Goal: Task Accomplishment & Management: Complete application form

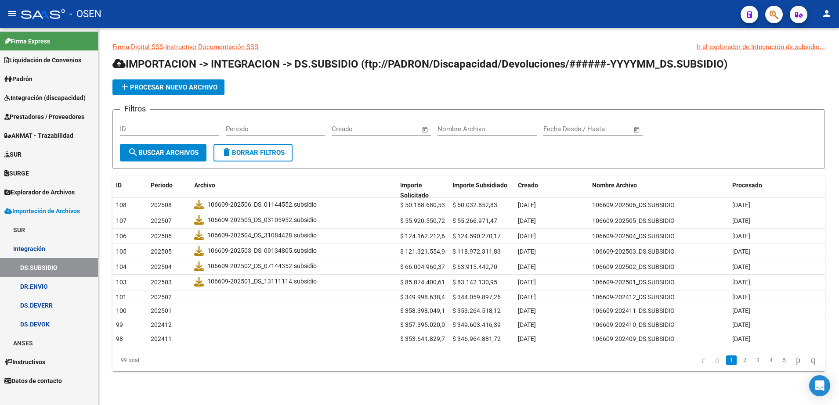
click at [46, 94] on span "Integración (discapacidad)" at bounding box center [44, 98] width 81 height 10
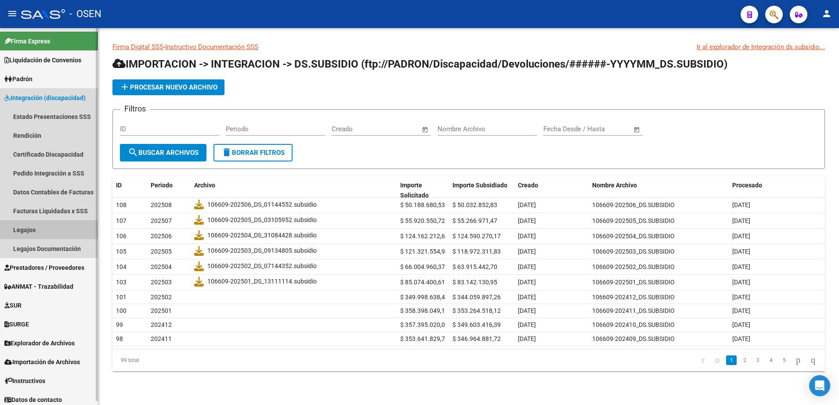
drag, startPoint x: 27, startPoint y: 234, endPoint x: 42, endPoint y: 229, distance: 15.1
click at [27, 234] on link "Legajos" at bounding box center [49, 230] width 98 height 19
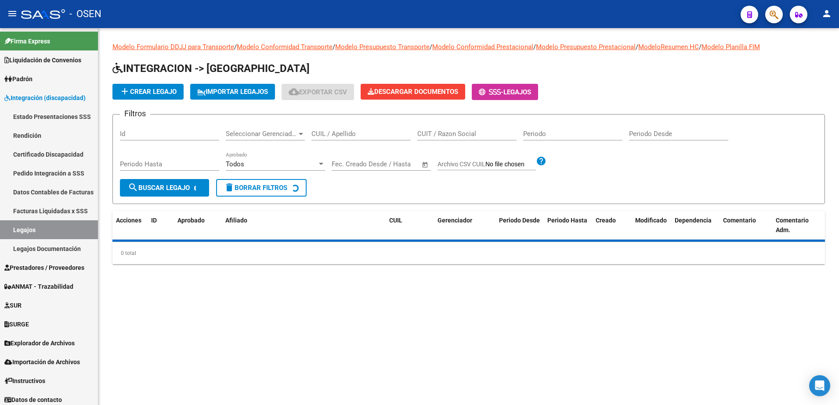
click at [331, 129] on div "CUIL / Apellido" at bounding box center [360, 131] width 99 height 19
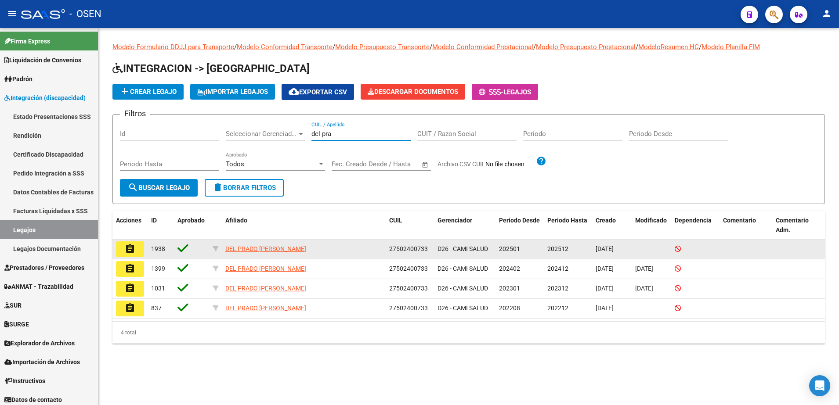
type input "del pra"
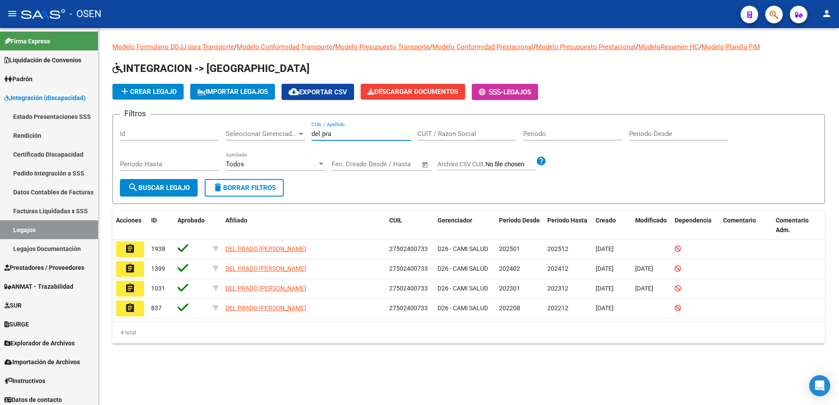
click at [123, 248] on button "assignment" at bounding box center [130, 250] width 28 height 16
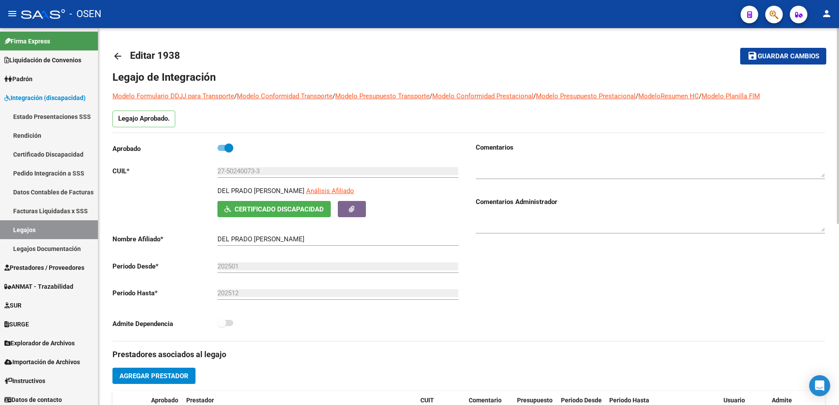
click at [250, 193] on p "DEL PRADO [PERSON_NAME]" at bounding box center [260, 191] width 87 height 10
copy p "DEL PRADO [PERSON_NAME]"
click at [246, 173] on input "27-50240073-3" at bounding box center [337, 171] width 241 height 8
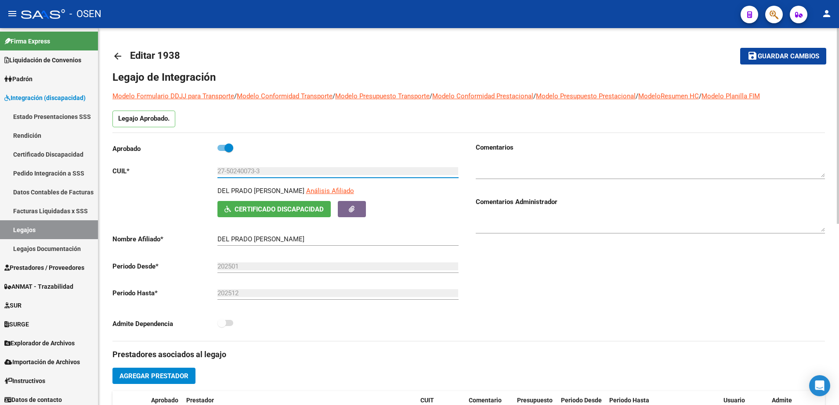
click at [245, 173] on input "27-50240073-3" at bounding box center [337, 171] width 241 height 8
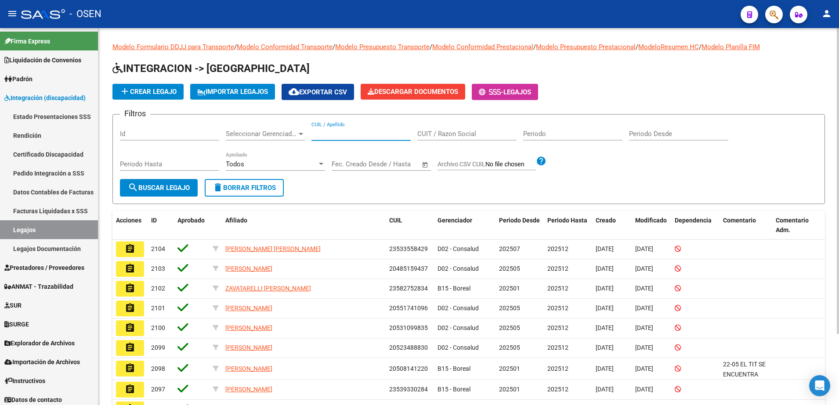
click at [344, 130] on input "CUIL / Apellido" at bounding box center [360, 134] width 99 height 8
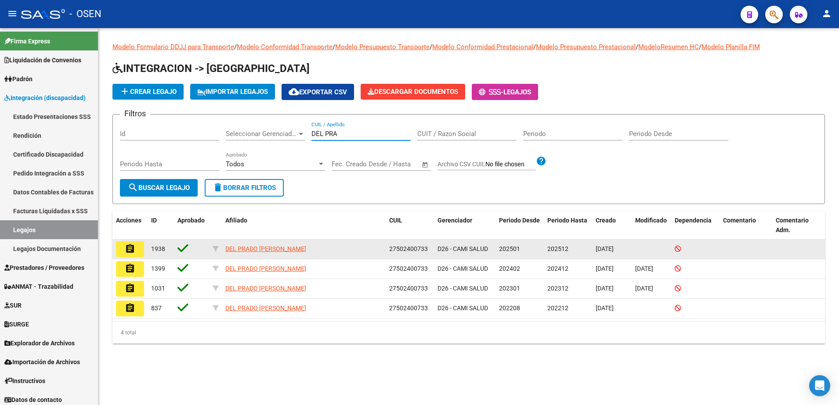
type input "DEL PRA"
click at [133, 249] on mat-icon "assignment" at bounding box center [130, 249] width 11 height 11
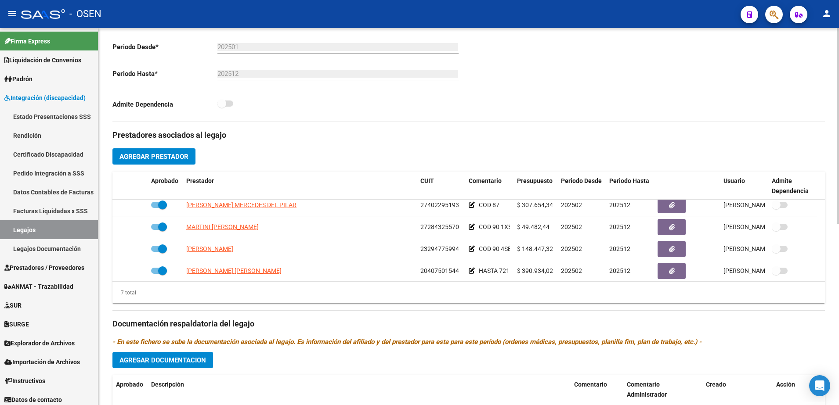
scroll to position [75, 0]
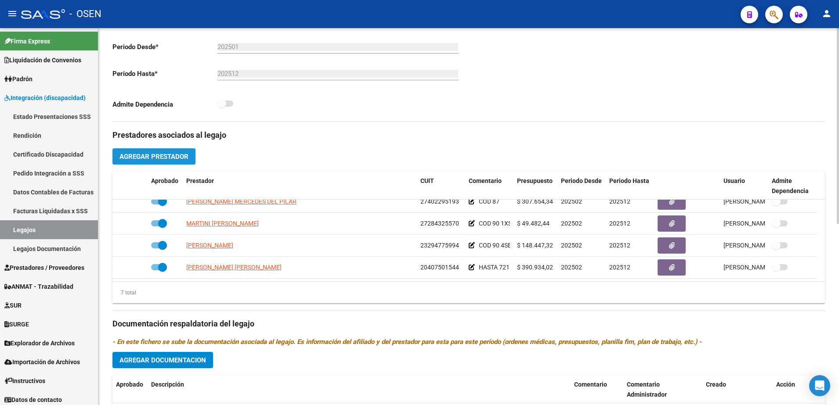
click at [172, 160] on span "Agregar Prestador" at bounding box center [153, 157] width 69 height 8
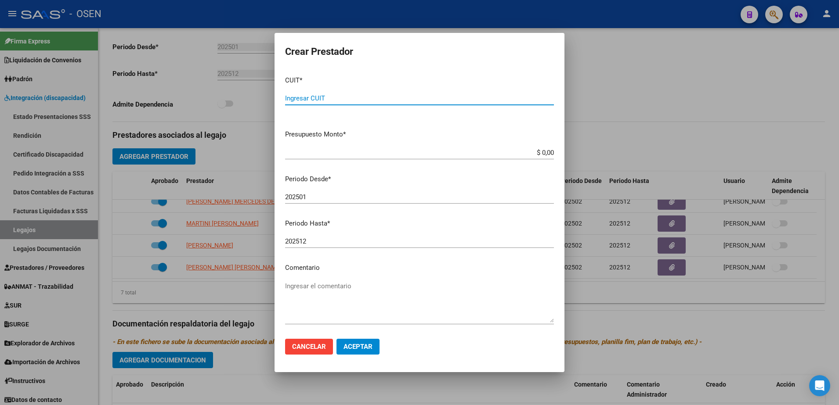
paste input "27-37319767-5"
type input "27-37319767-5"
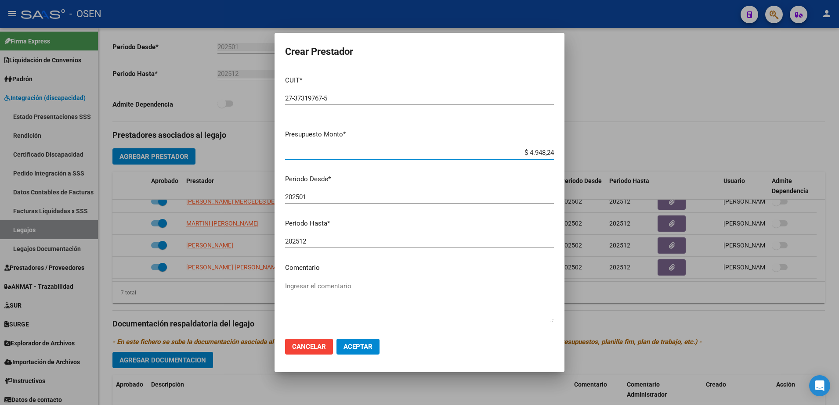
type input "$ 49.482,44"
click at [313, 196] on input "202501" at bounding box center [419, 197] width 269 height 8
type input "202507"
click at [371, 351] on span "Aceptar" at bounding box center [358, 347] width 29 height 8
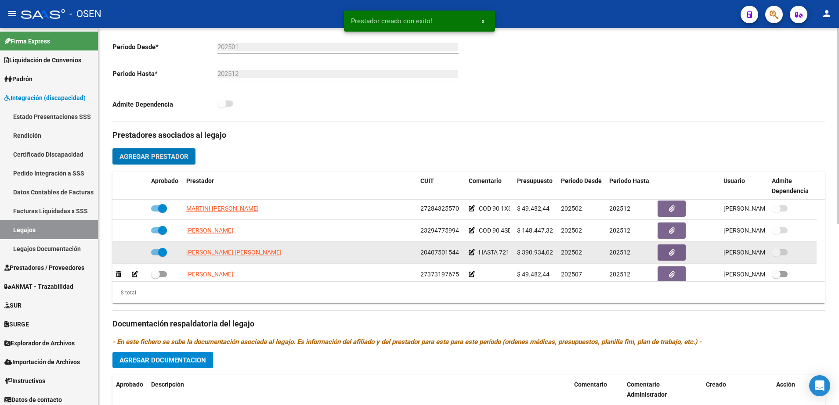
scroll to position [97, 0]
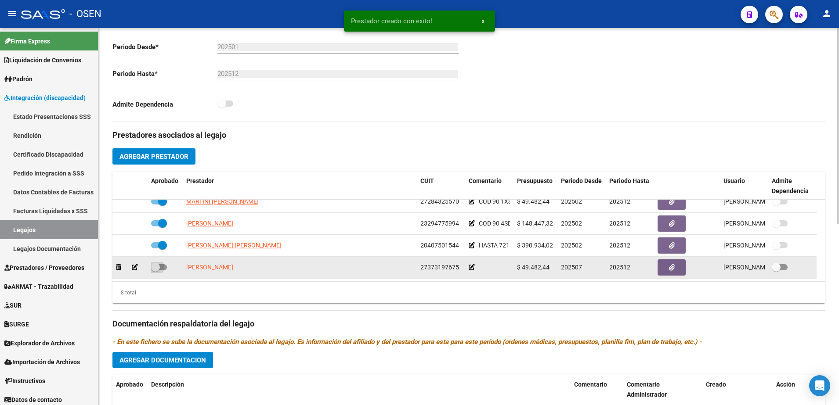
click at [157, 267] on span at bounding box center [155, 267] width 9 height 9
click at [156, 271] on input "checkbox" at bounding box center [155, 271] width 0 height 0
checkbox input "true"
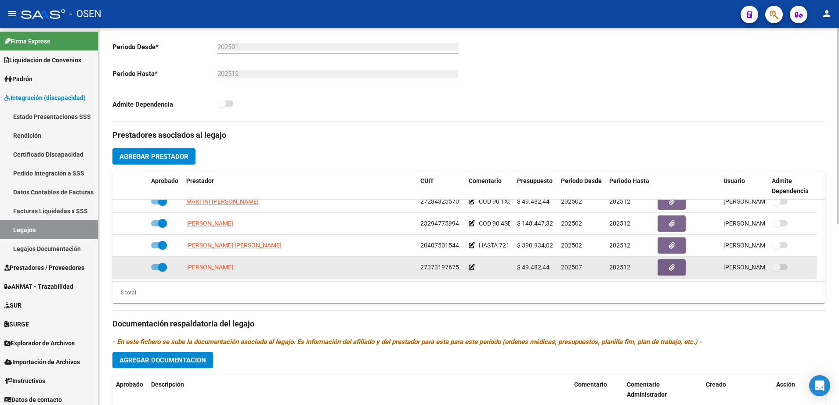
click at [469, 268] on icon at bounding box center [472, 267] width 6 height 6
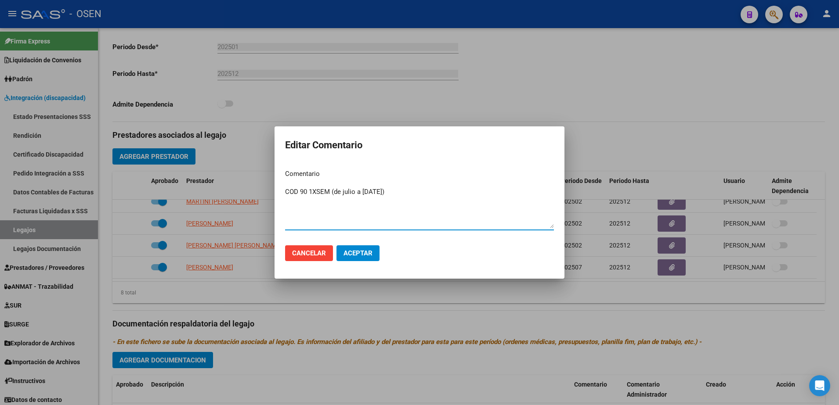
type textarea "COD 90 1XSEM (de julio a [DATE])"
click at [359, 260] on button "Aceptar" at bounding box center [357, 254] width 43 height 16
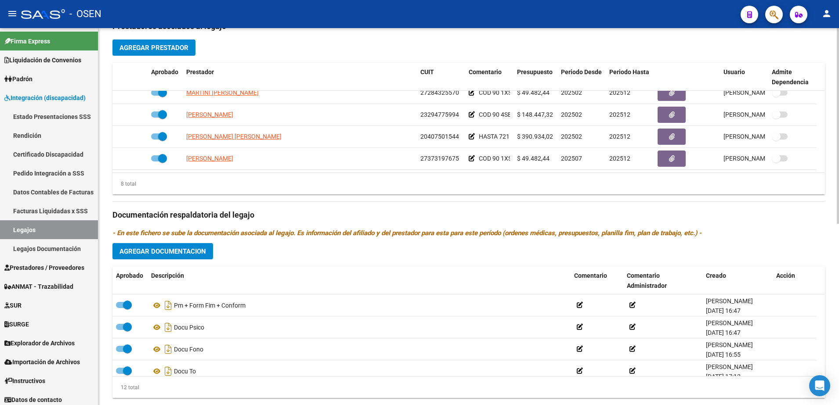
scroll to position [329, 0]
click at [159, 43] on span "Agregar Prestador" at bounding box center [153, 47] width 69 height 8
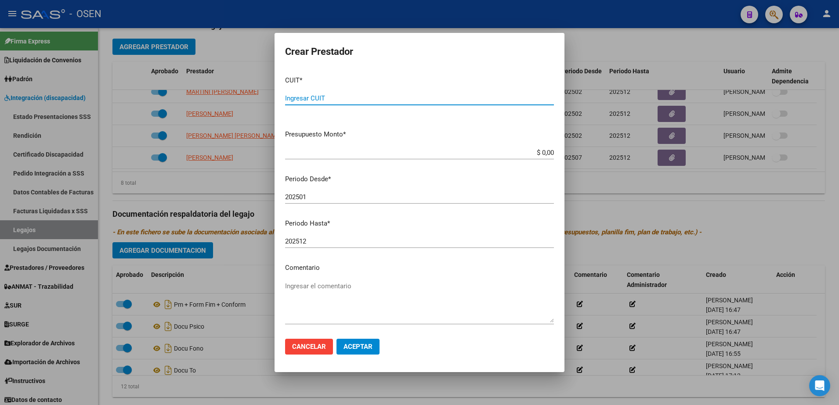
paste input "20-24407815-0"
type input "20-24407815-0"
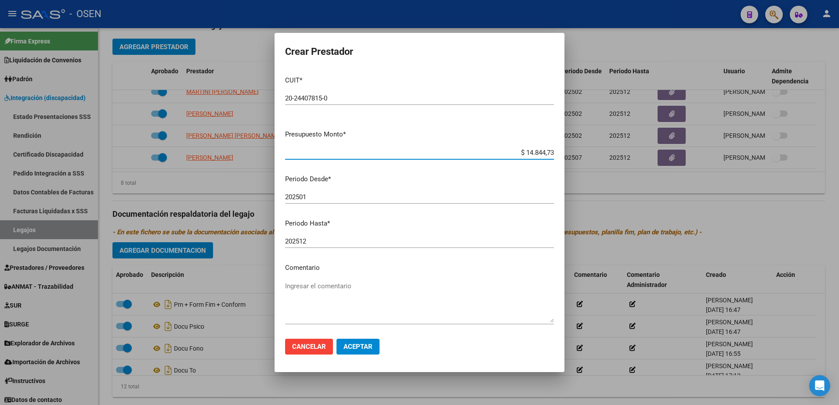
type input "$ 148.447,32"
click at [336, 191] on div "202501 Ingresar el periodo" at bounding box center [419, 197] width 269 height 13
type input "202507"
click at [368, 349] on span "Aceptar" at bounding box center [358, 347] width 29 height 8
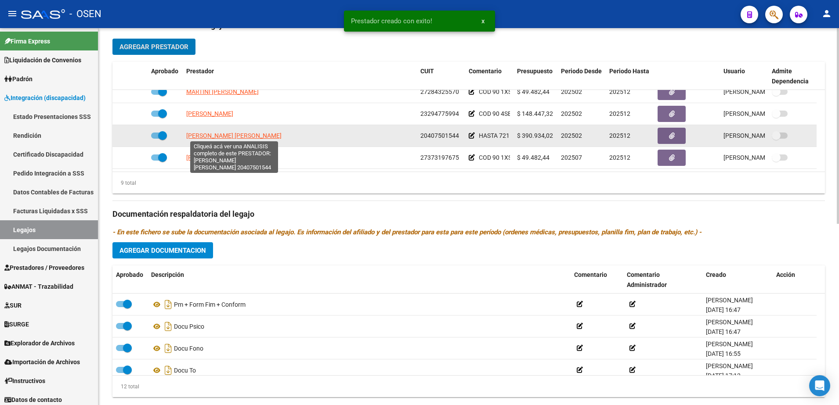
scroll to position [119, 0]
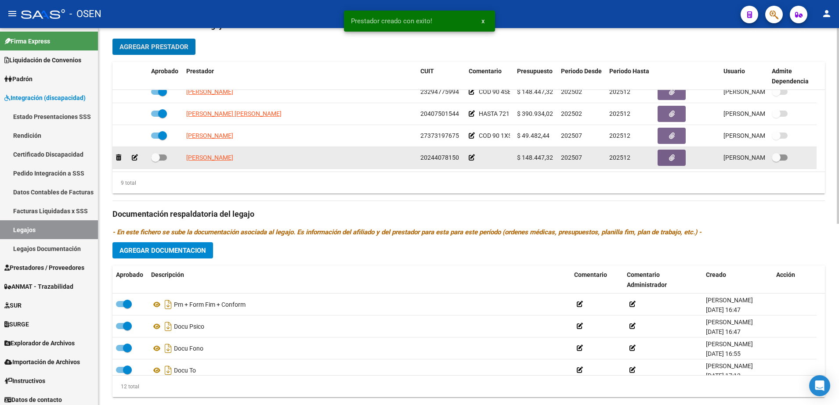
click at [157, 158] on span at bounding box center [155, 157] width 9 height 9
click at [156, 161] on input "checkbox" at bounding box center [155, 161] width 0 height 0
checkbox input "true"
click at [468, 159] on datatable-body-cell at bounding box center [489, 158] width 48 height 22
click at [471, 158] on icon at bounding box center [472, 158] width 6 height 6
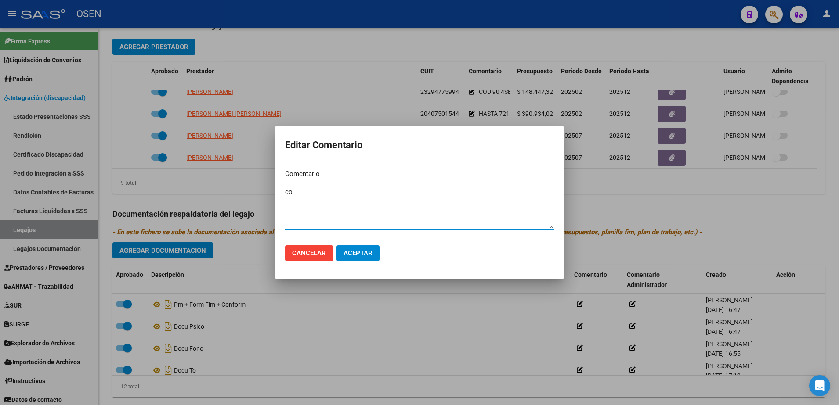
type textarea "c"
type textarea "COD 90 3XSEM (de julio a [DATE])"
click at [356, 250] on span "Aceptar" at bounding box center [358, 254] width 29 height 8
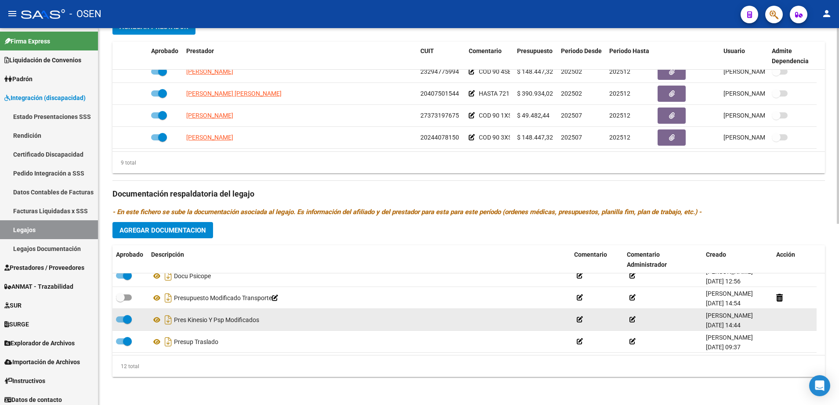
scroll to position [185, 0]
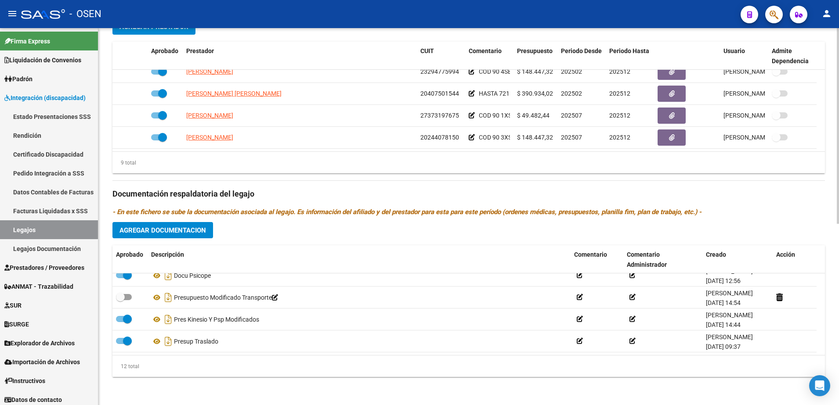
click at [178, 239] on div "Prestadores asociados al legajo Agregar Prestador Aprobado Prestador CUIT Comen…" at bounding box center [468, 188] width 713 height 392
click at [178, 235] on button "Agregar Documentacion" at bounding box center [162, 230] width 101 height 16
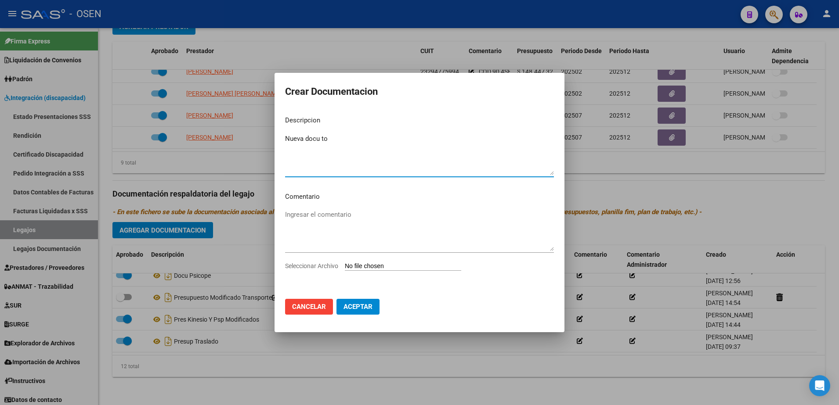
type textarea "Nueva docu to"
click at [345, 263] on input "Seleccionar Archivo" at bounding box center [403, 267] width 116 height 8
type input "C:\fakepath\INSTRUCTIVO TO DEL [PERSON_NAME] (1).pdf"
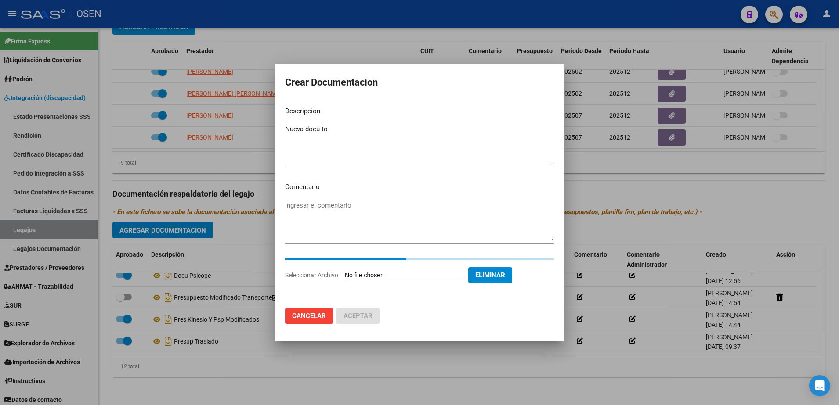
click at [314, 130] on textarea "Nueva docu to" at bounding box center [419, 144] width 269 height 41
type textarea "Nueva to"
click at [400, 298] on mat-dialog-content "Descripcion Nueva to Ingresar el descripcion Comentario Ingresar el comentario …" at bounding box center [420, 201] width 290 height 202
click at [501, 274] on span "Eliminar" at bounding box center [490, 275] width 30 height 8
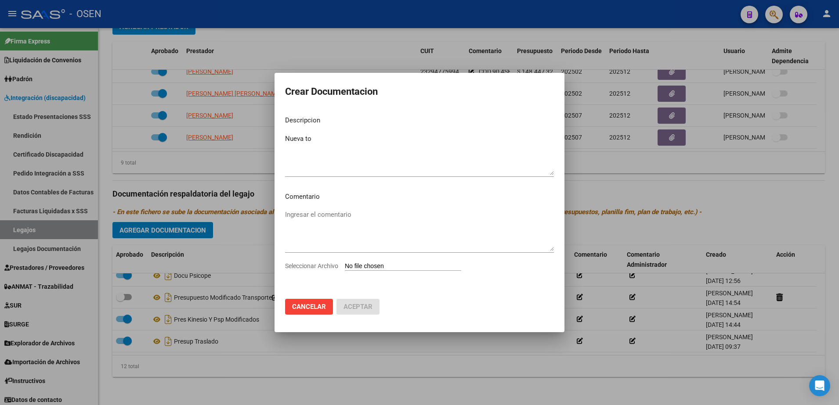
click at [427, 261] on div "Ingresar el comentario" at bounding box center [419, 234] width 269 height 53
click at [425, 267] on input "Seleccionar Archivo" at bounding box center [403, 267] width 116 height 8
type input "C:\fakepath\INSTRUCTIVO TO DEL [PERSON_NAME] (1).pdf"
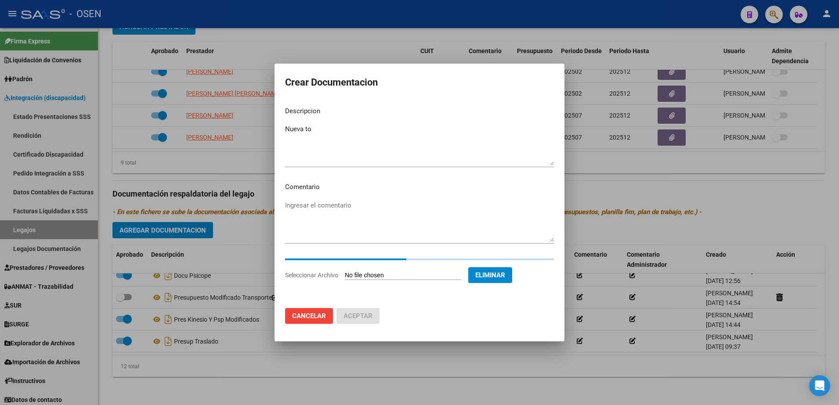
click at [575, 378] on div at bounding box center [419, 202] width 839 height 405
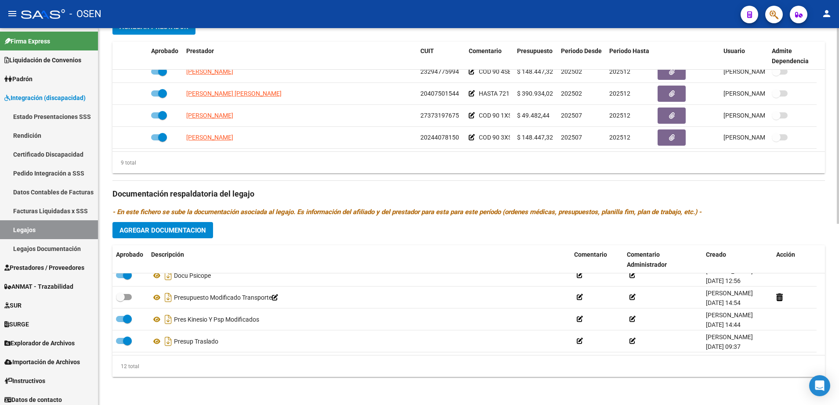
click at [200, 229] on span "Agregar Documentacion" at bounding box center [162, 231] width 87 height 8
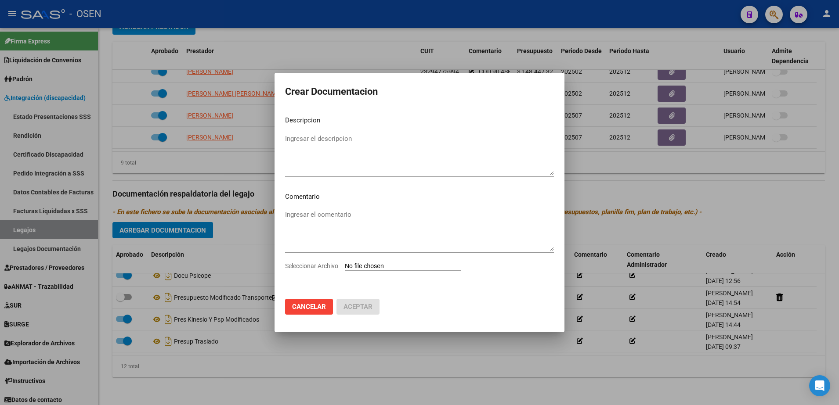
click at [373, 271] on input "Seleccionar Archivo" at bounding box center [403, 267] width 116 height 8
type input "C:\fakepath\INSTRUCTIVO TO DEL [PERSON_NAME] (1)_compressed.pdf"
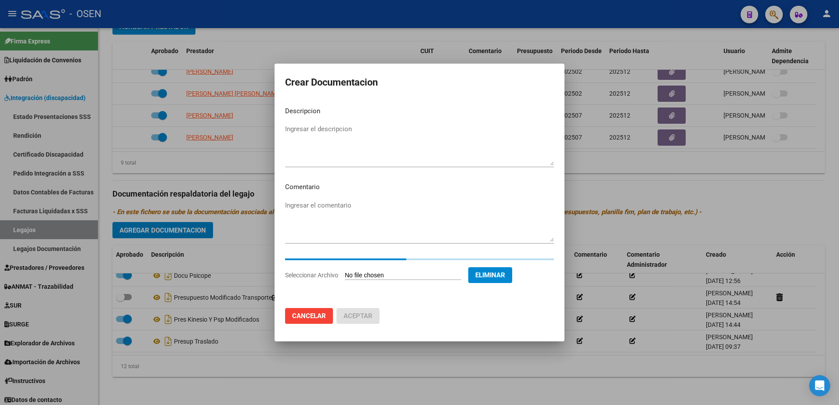
click at [327, 141] on textarea "Ingresar el descripcion" at bounding box center [419, 144] width 269 height 41
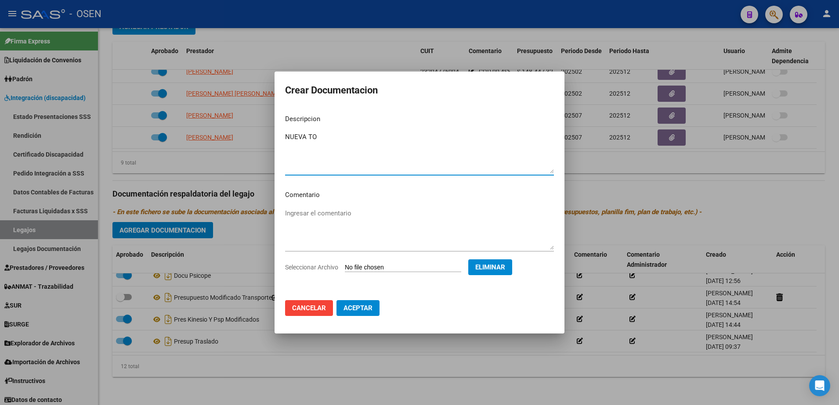
type textarea "NUEVA TO"
click at [356, 309] on span "Aceptar" at bounding box center [358, 308] width 29 height 8
checkbox input "true"
checkbox input "false"
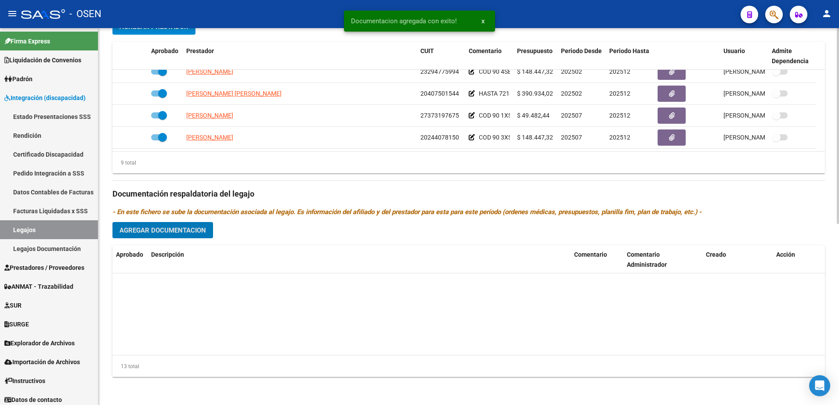
scroll to position [0, 0]
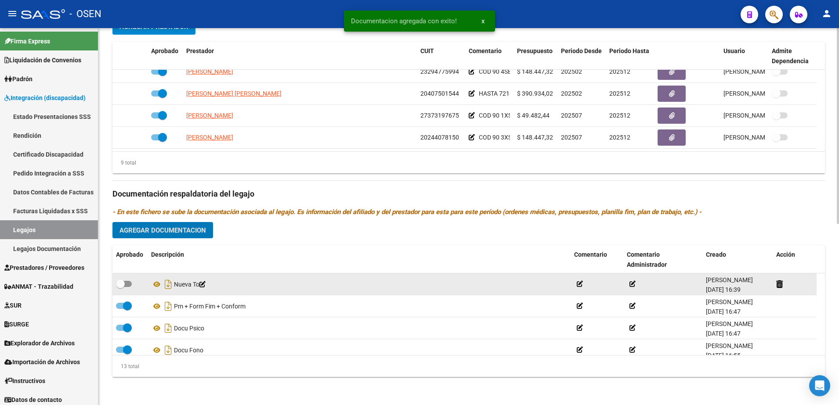
click at [126, 284] on span at bounding box center [124, 284] width 16 height 6
click at [120, 287] on input "checkbox" at bounding box center [120, 287] width 0 height 0
checkbox input "true"
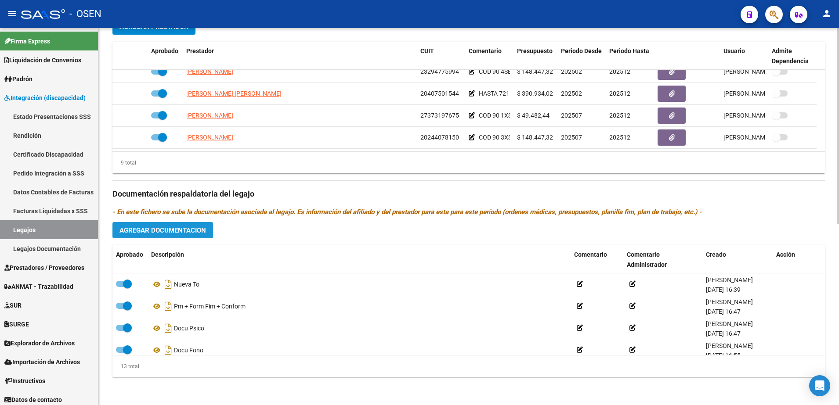
click at [174, 229] on span "Agregar Documentacion" at bounding box center [162, 231] width 87 height 8
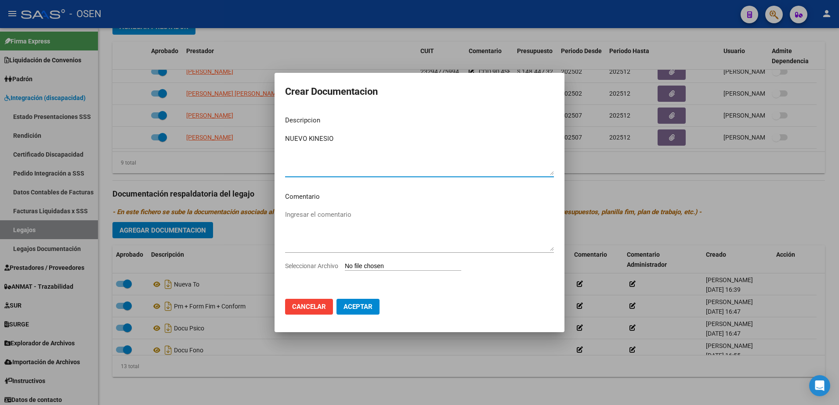
type textarea "NUEVO KINESIO"
click at [415, 269] on input "Seleccionar Archivo" at bounding box center [403, 267] width 116 height 8
type input "C:\fakepath\INSTRUCTIVO KINE DEL [PERSON_NAME] (1).pdf"
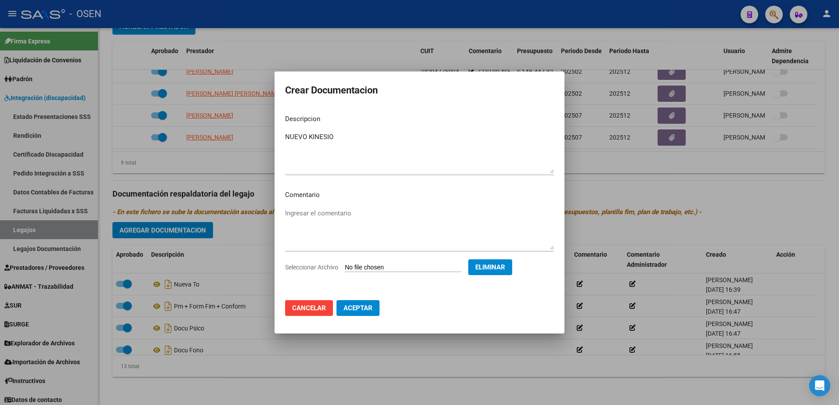
click at [351, 310] on span "Aceptar" at bounding box center [358, 308] width 29 height 8
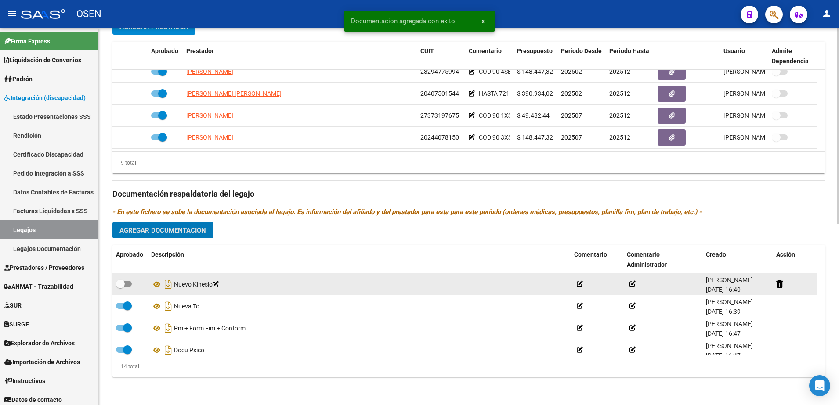
click at [118, 278] on datatable-body-cell at bounding box center [129, 285] width 35 height 22
click at [120, 282] on span at bounding box center [120, 284] width 9 height 9
click at [120, 287] on input "checkbox" at bounding box center [120, 287] width 0 height 0
checkbox input "true"
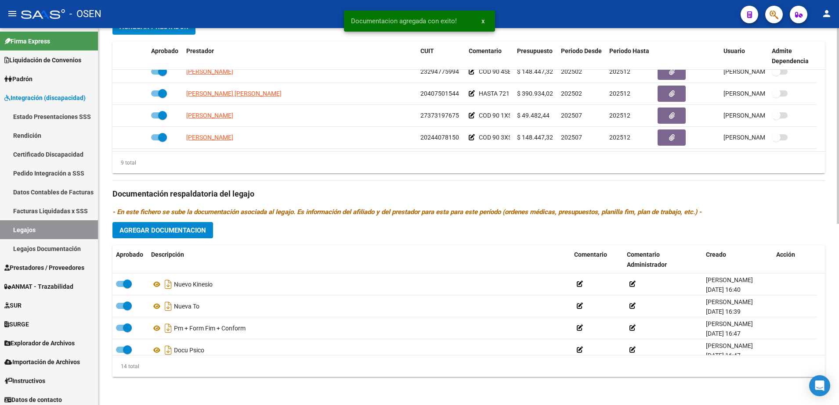
click at [174, 231] on span "Agregar Documentacion" at bounding box center [162, 231] width 87 height 8
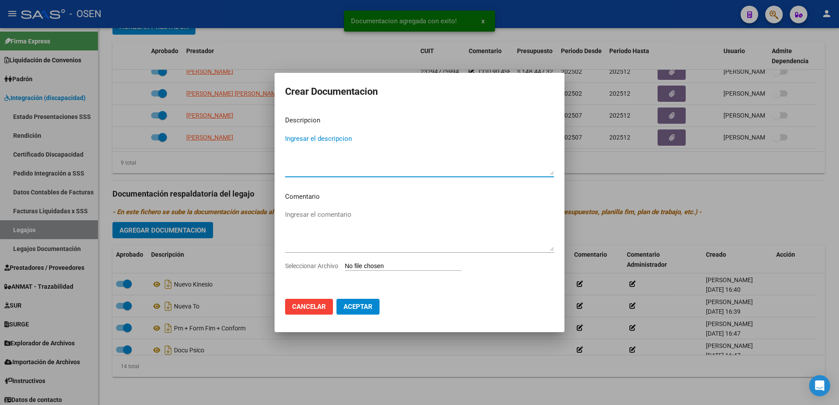
type textarea "O"
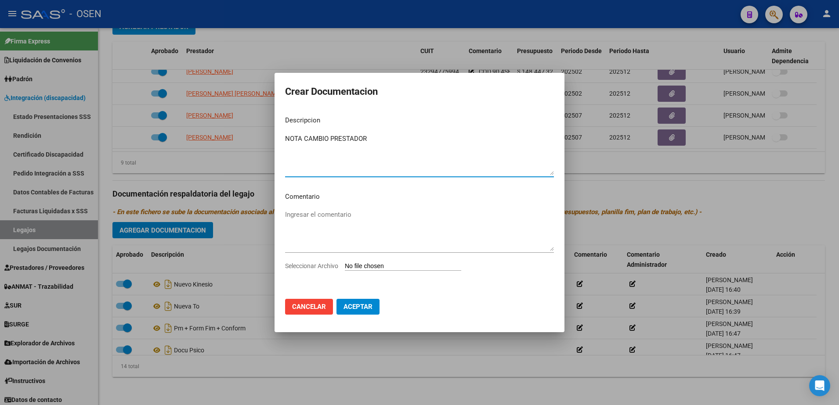
type textarea "NOTA CAMBIO PRESTADOR"
click at [345, 263] on input "Seleccionar Archivo" at bounding box center [403, 267] width 116 height 8
type input "C:\fakepath\Nota cambio de prestador TO MALENA.pdf"
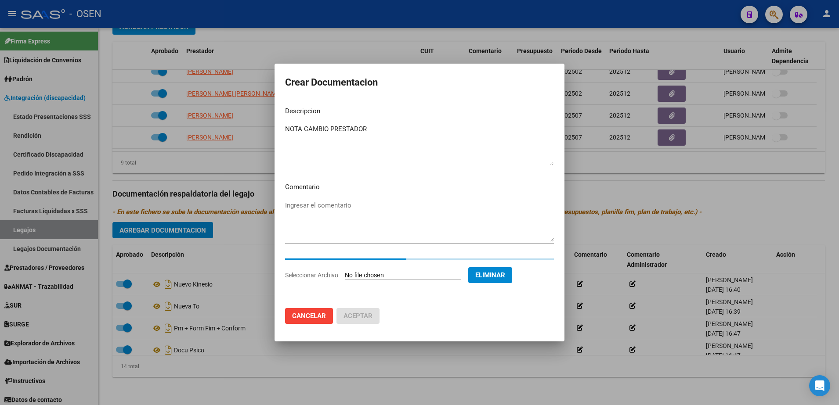
click at [384, 133] on textarea "NOTA CAMBIO PRESTADOR" at bounding box center [419, 144] width 269 height 41
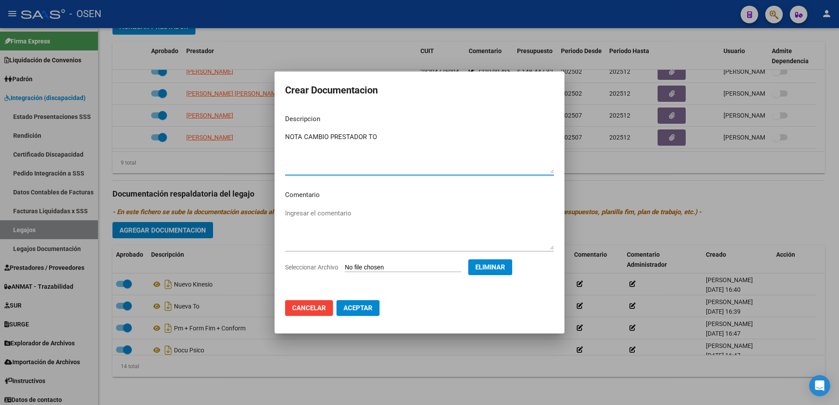
type textarea "NOTA CAMBIO PRESTADOR TO"
click at [372, 315] on button "Aceptar" at bounding box center [357, 308] width 43 height 16
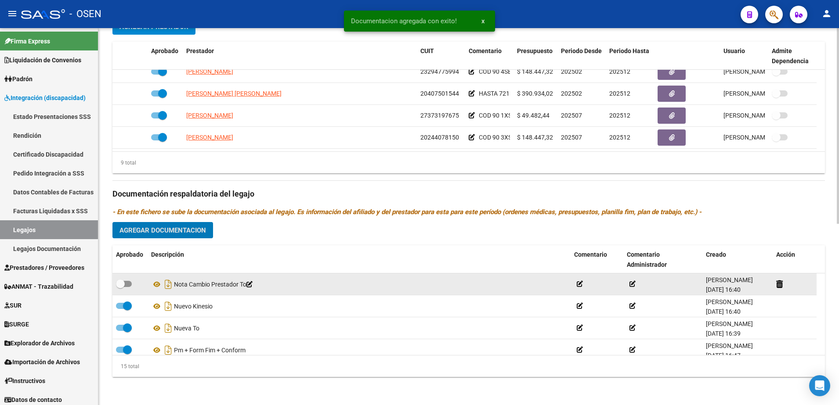
click at [126, 285] on span at bounding box center [124, 284] width 16 height 6
click at [120, 287] on input "checkbox" at bounding box center [120, 287] width 0 height 0
checkbox input "true"
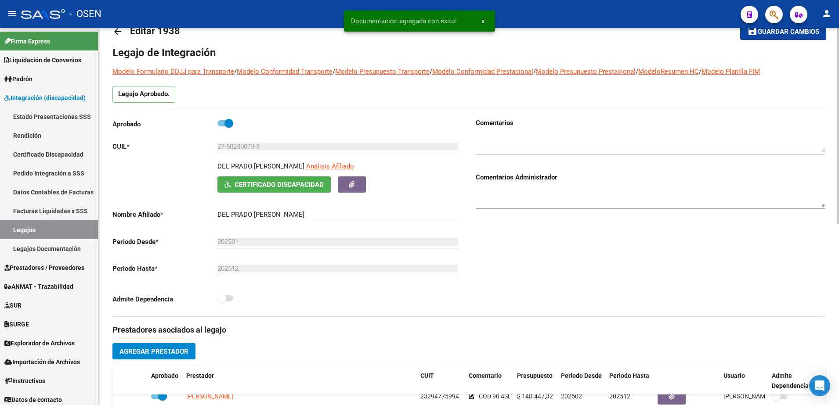
scroll to position [20, 0]
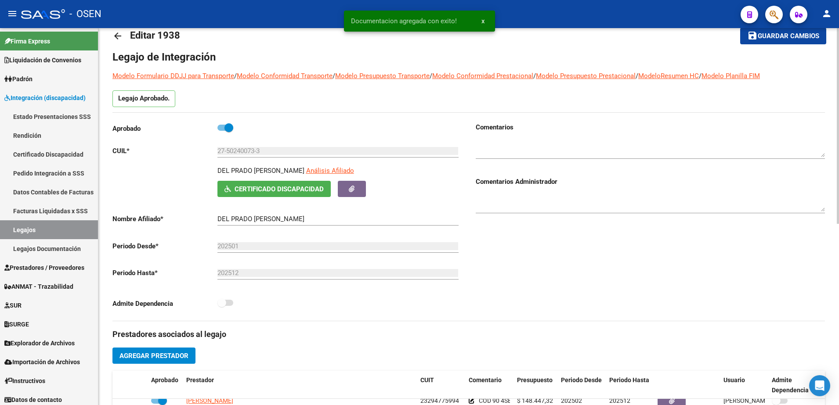
click at [803, 33] on span "Guardar cambios" at bounding box center [789, 37] width 62 height 8
click at [51, 226] on link "Legajos" at bounding box center [49, 230] width 98 height 19
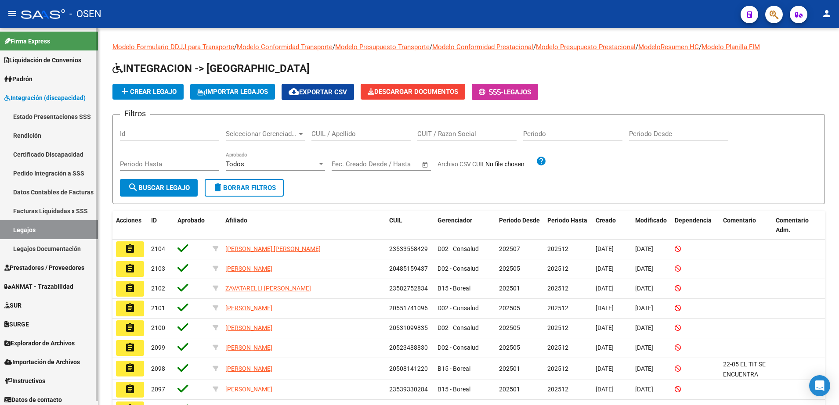
click at [37, 174] on link "Pedido Integración a SSS" at bounding box center [49, 173] width 98 height 19
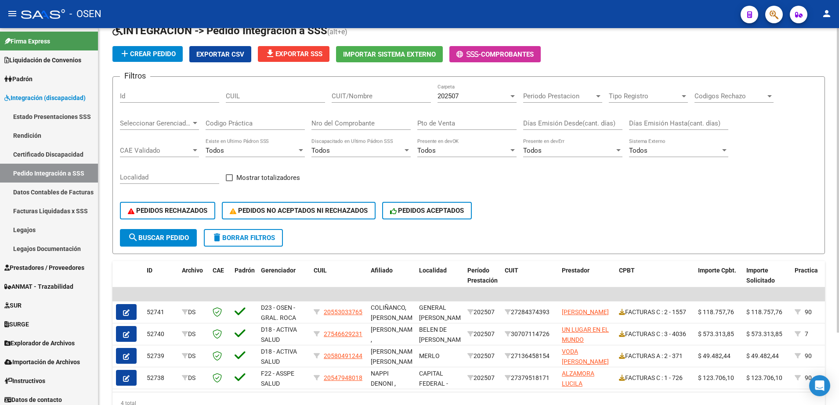
scroll to position [90, 0]
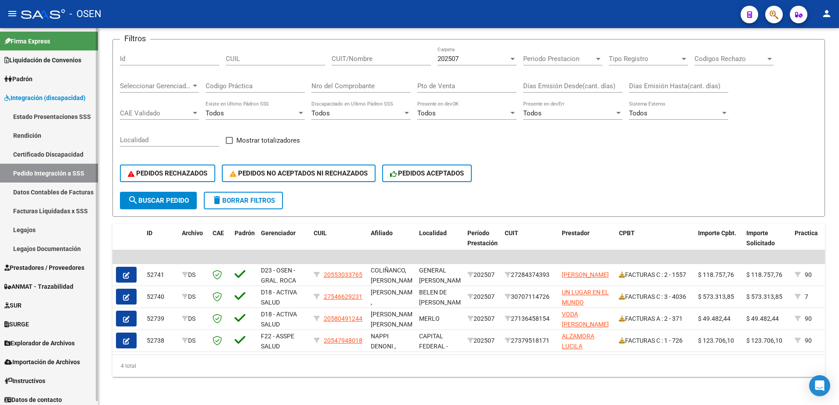
click at [51, 172] on link "Pedido Integración a SSS" at bounding box center [49, 173] width 98 height 19
click at [41, 264] on span "Prestadores / Proveedores" at bounding box center [44, 268] width 80 height 10
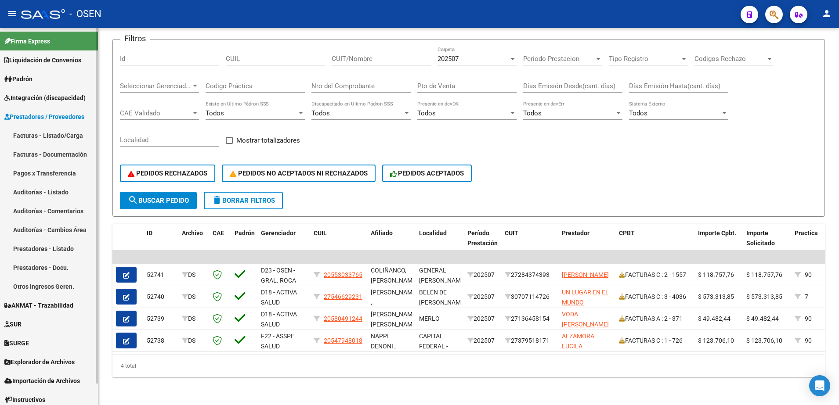
click at [53, 136] on link "Facturas - Listado/Carga" at bounding box center [49, 135] width 98 height 19
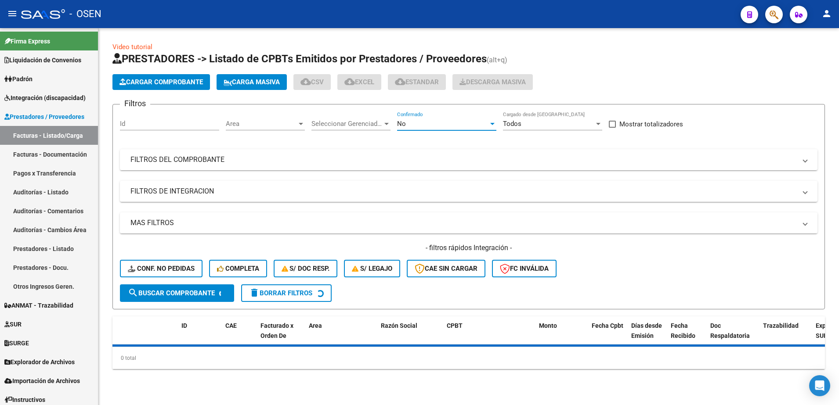
click at [461, 121] on div "No" at bounding box center [442, 124] width 91 height 8
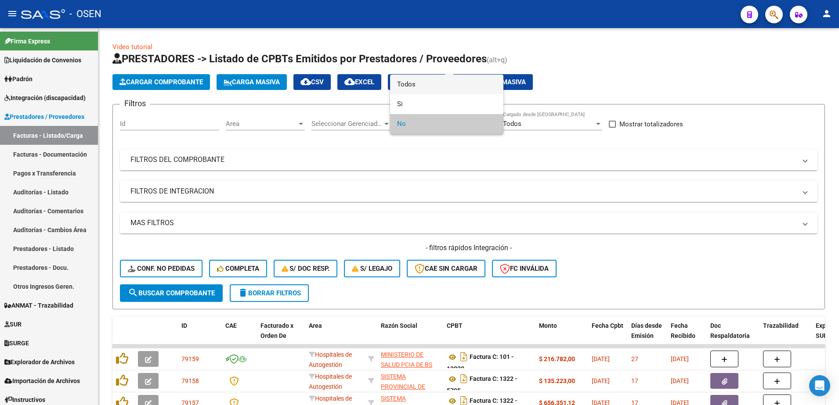
click at [422, 87] on span "Todos" at bounding box center [446, 85] width 99 height 20
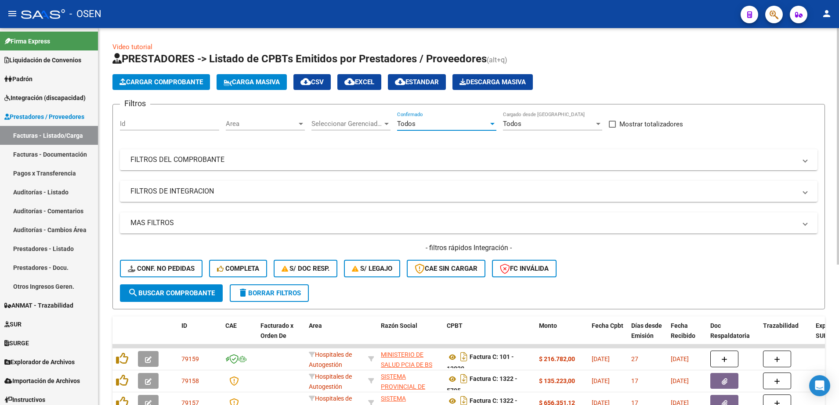
click at [256, 123] on span "Area" at bounding box center [261, 124] width 71 height 8
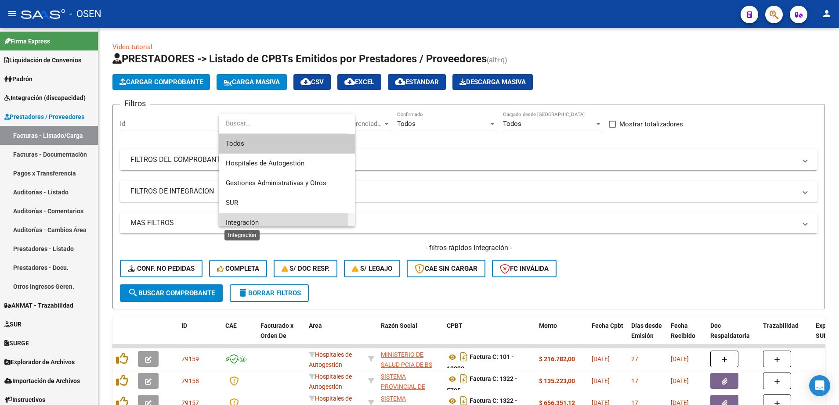
click at [257, 220] on span "Integración" at bounding box center [242, 223] width 33 height 8
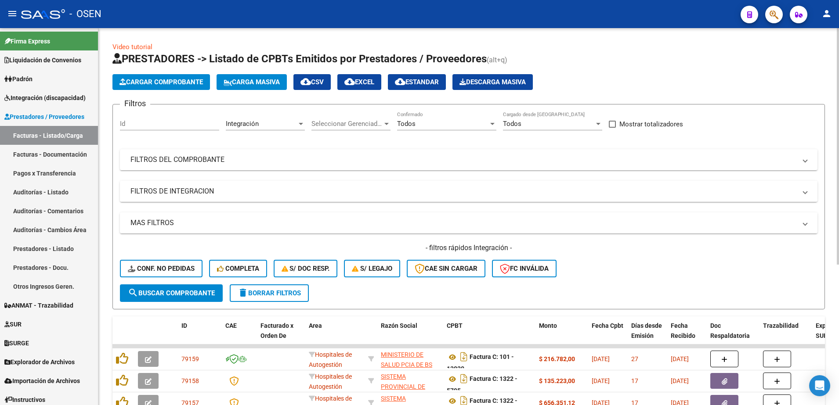
click at [165, 192] on mat-panel-title "FILTROS DE INTEGRACION" at bounding box center [463, 192] width 666 height 10
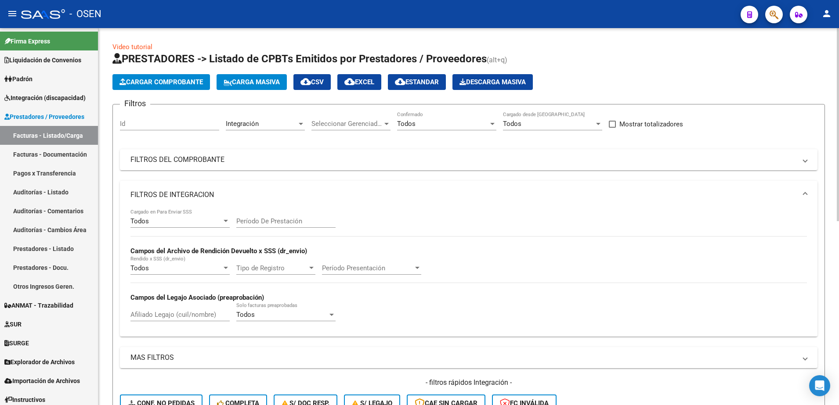
click at [168, 218] on div "Todos" at bounding box center [175, 221] width 91 height 8
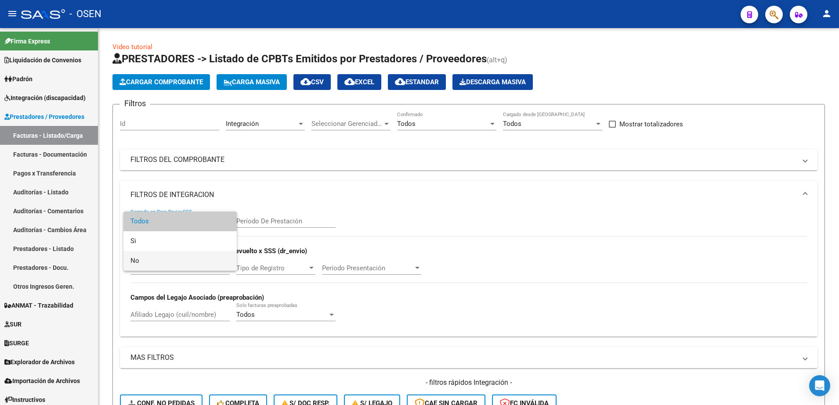
click at [149, 265] on span "No" at bounding box center [179, 261] width 99 height 20
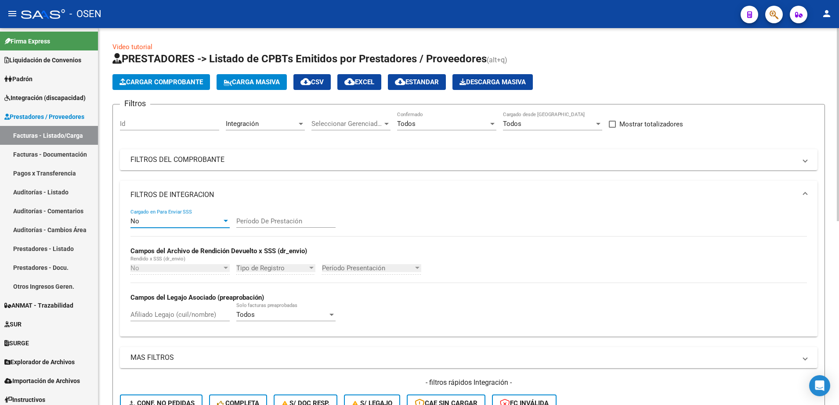
click at [438, 124] on div "Todos" at bounding box center [442, 124] width 91 height 8
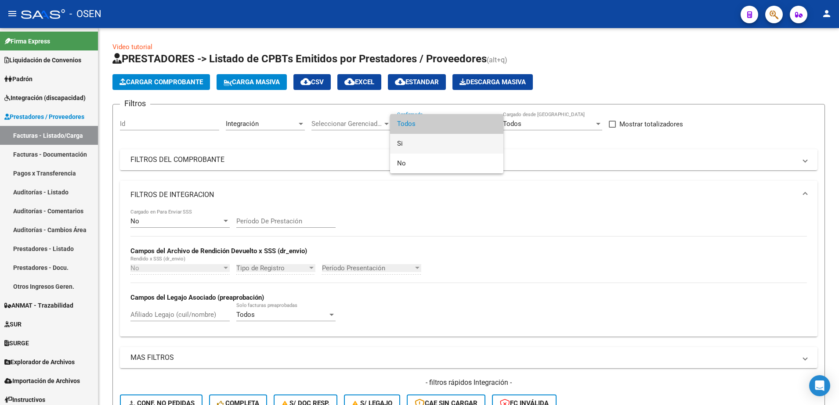
click at [403, 148] on span "Si" at bounding box center [446, 144] width 99 height 20
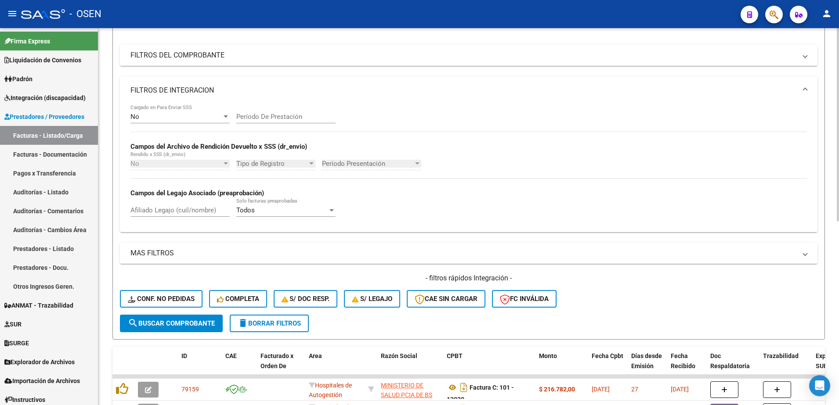
scroll to position [110, 0]
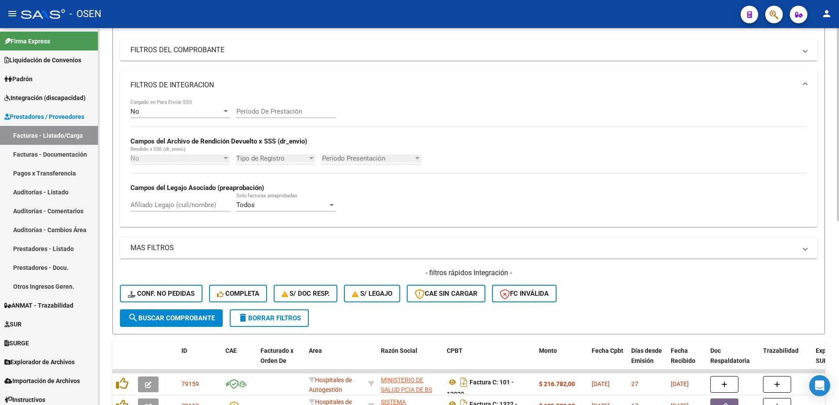
click at [188, 324] on button "search Buscar Comprobante" at bounding box center [171, 319] width 103 height 18
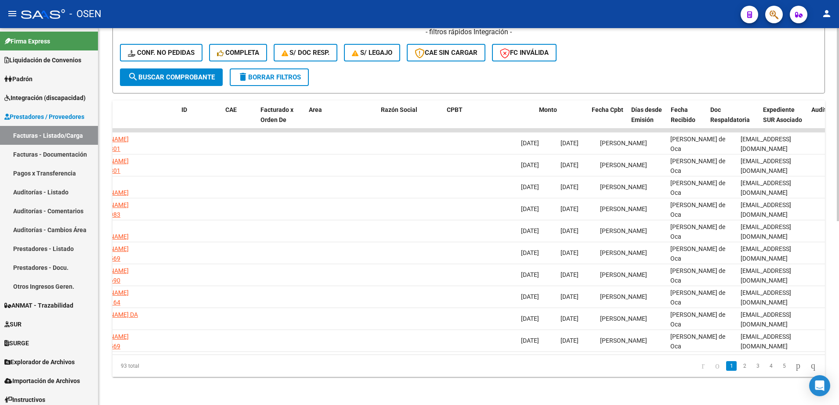
scroll to position [0, 0]
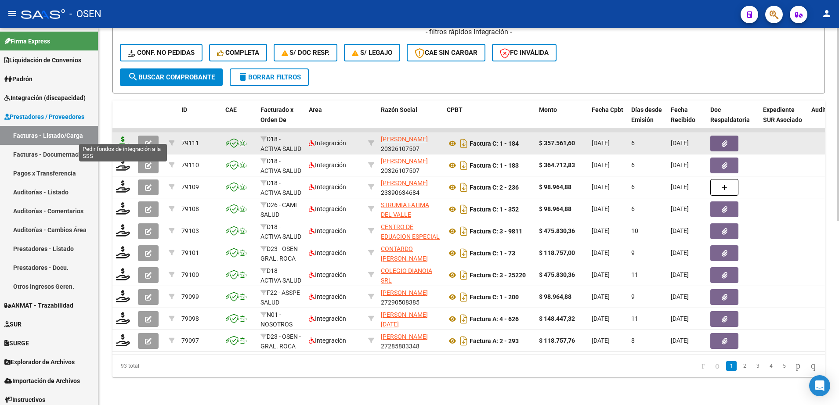
click at [120, 137] on icon at bounding box center [123, 143] width 14 height 12
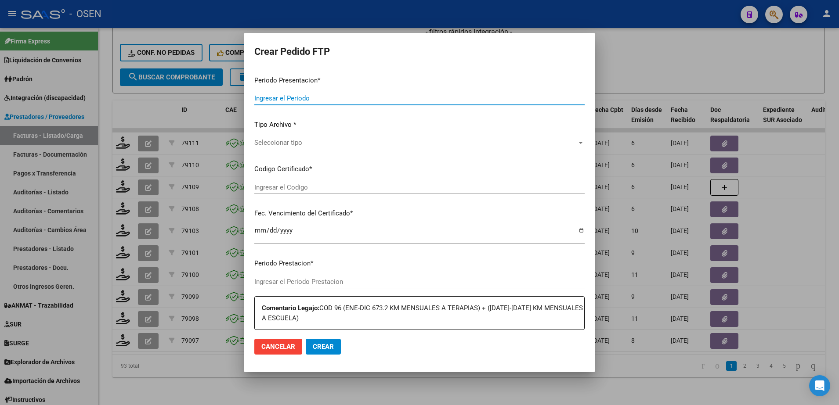
type input "202507"
type input "$ 357.561,60"
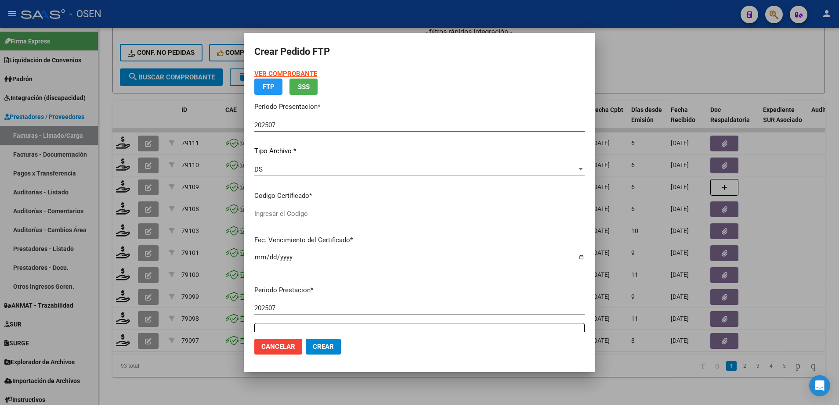
type input "01637662-6"
type input "[DATE]"
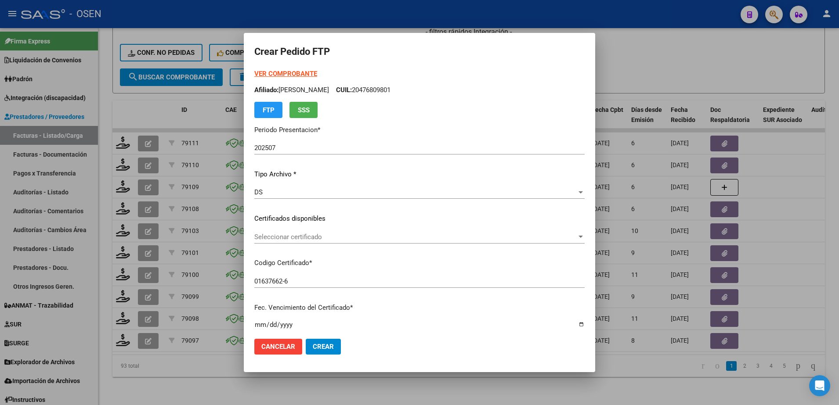
click at [295, 72] on strong "VER COMPROBANTE" at bounding box center [285, 74] width 63 height 8
click at [305, 242] on div "Seleccionar certificado Seleccionar certificado" at bounding box center [419, 237] width 330 height 13
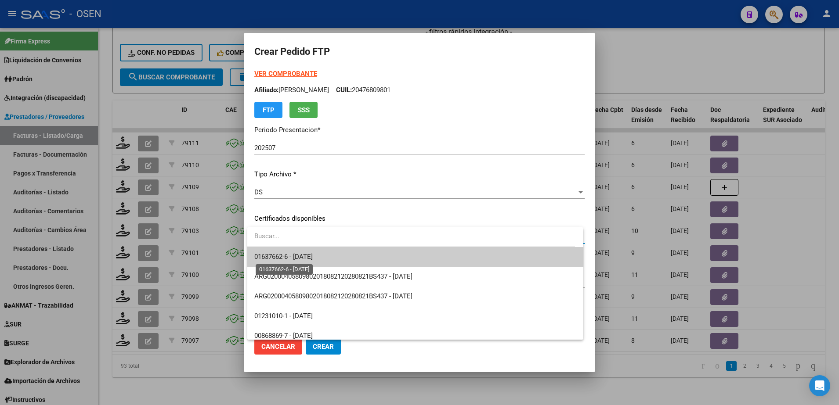
click at [300, 255] on span "01637662-6 - [DATE]" at bounding box center [283, 257] width 58 height 8
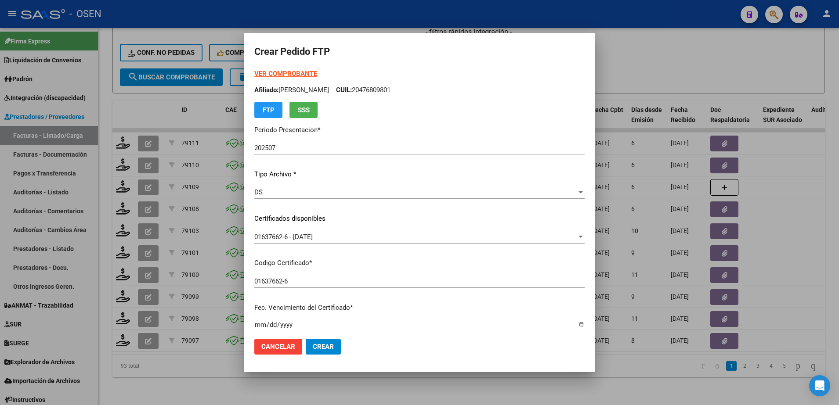
click at [294, 71] on strong "VER COMPROBANTE" at bounding box center [285, 74] width 63 height 8
click at [285, 76] on strong "VER COMPROBANTE" at bounding box center [285, 74] width 63 height 8
click at [167, 389] on div at bounding box center [419, 202] width 839 height 405
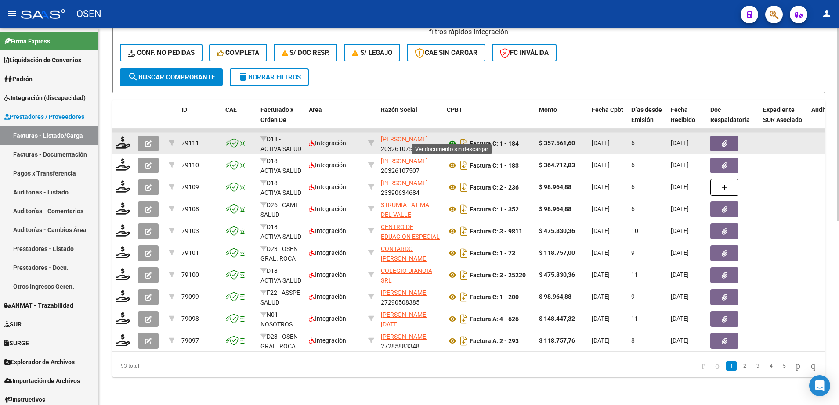
click at [455, 138] on icon at bounding box center [452, 143] width 11 height 11
click at [450, 138] on icon at bounding box center [452, 143] width 11 height 11
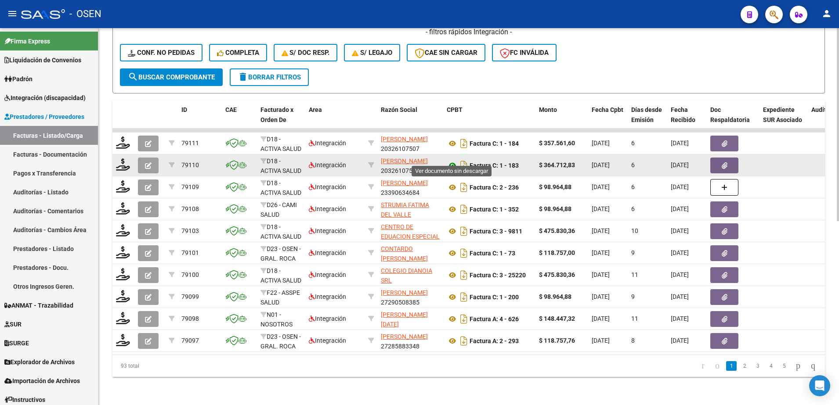
click at [450, 160] on icon at bounding box center [452, 165] width 11 height 11
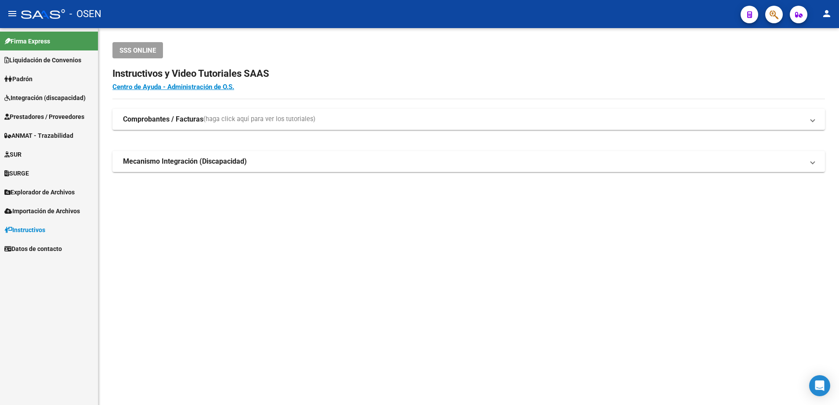
click at [30, 116] on span "Prestadores / Proveedores" at bounding box center [44, 117] width 80 height 10
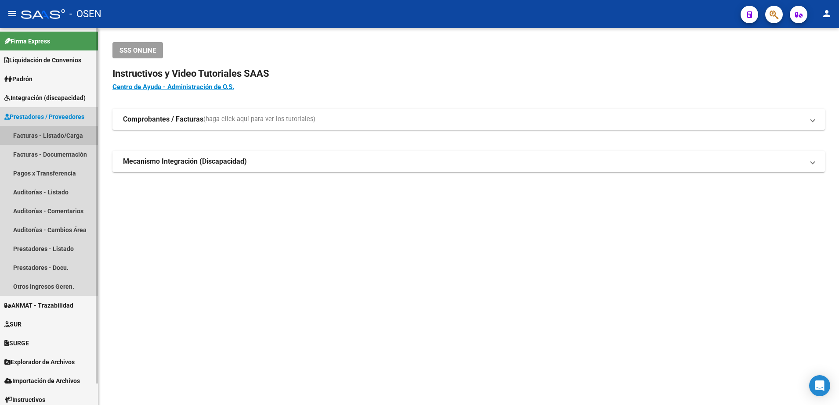
click at [25, 143] on link "Facturas - Listado/Carga" at bounding box center [49, 135] width 98 height 19
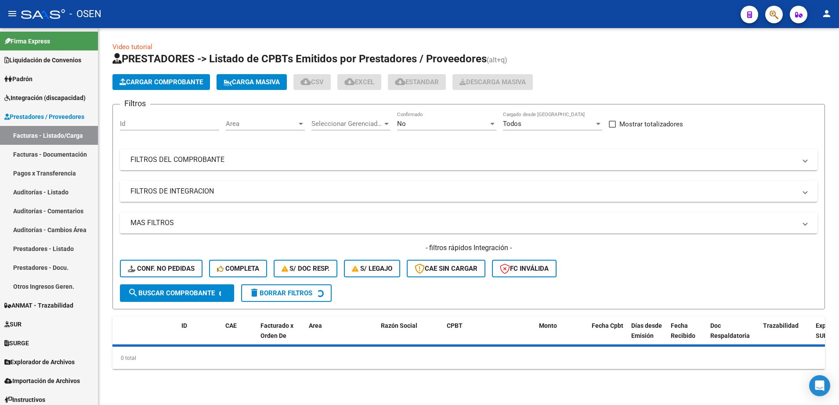
click at [433, 123] on div "No" at bounding box center [442, 124] width 91 height 8
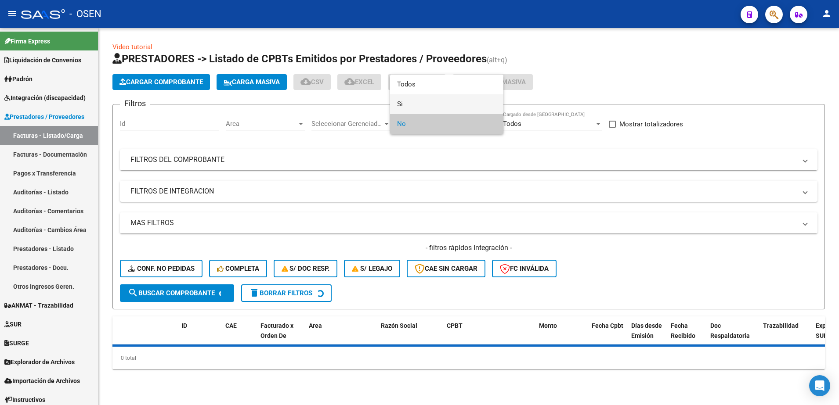
click at [427, 108] on span "Si" at bounding box center [446, 104] width 99 height 20
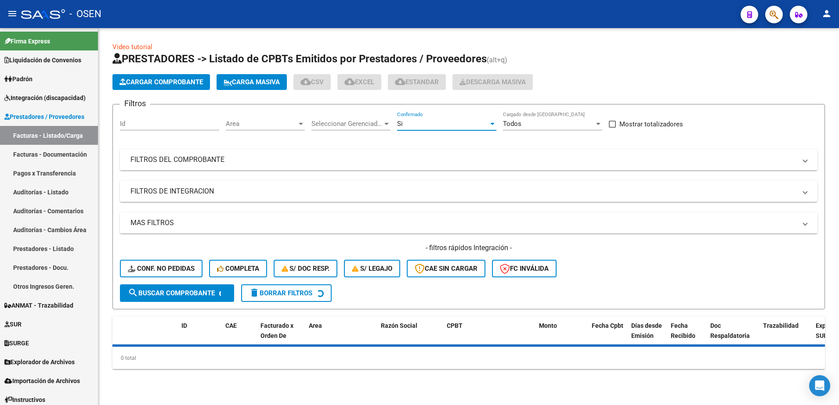
click at [268, 127] on span "Area" at bounding box center [261, 124] width 71 height 8
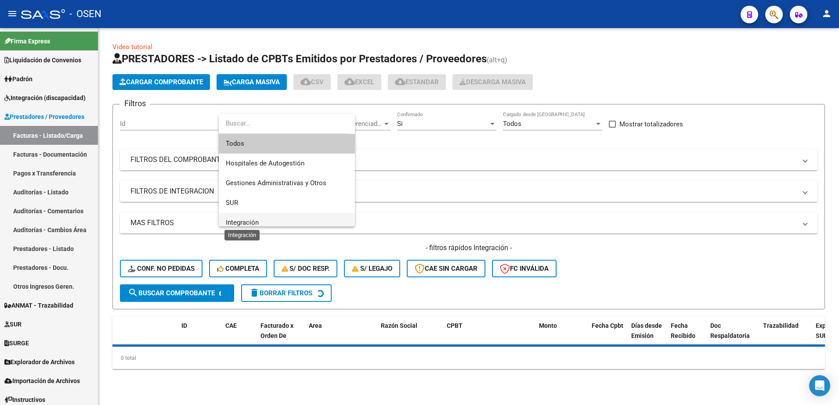
click at [241, 223] on span "Integración" at bounding box center [242, 223] width 33 height 8
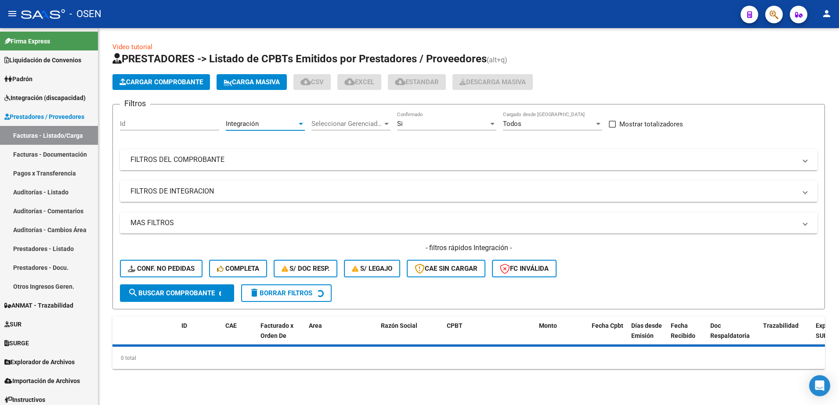
scroll to position [6, 0]
click at [190, 209] on div "Filtros Id Integración Area Seleccionar Gerenciador Seleccionar Gerenciador Si …" at bounding box center [469, 198] width 698 height 173
click at [194, 195] on mat-panel-title "FILTROS DE INTEGRACION" at bounding box center [463, 192] width 666 height 10
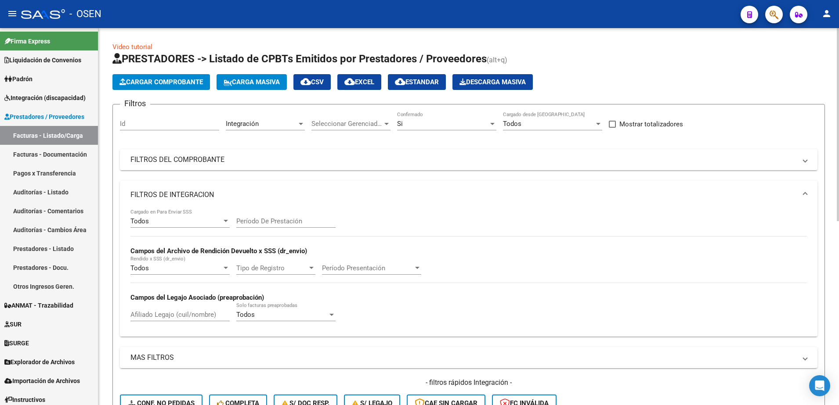
click at [160, 215] on div "Todos Cargado en Para Enviar SSS" at bounding box center [179, 218] width 99 height 19
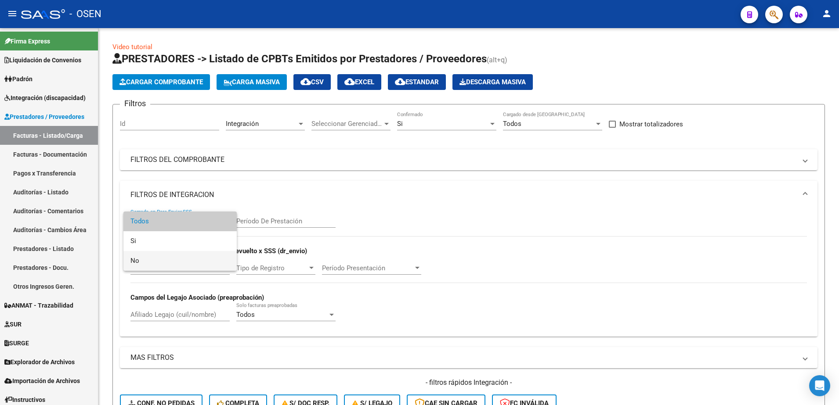
click at [140, 255] on span "No" at bounding box center [179, 261] width 99 height 20
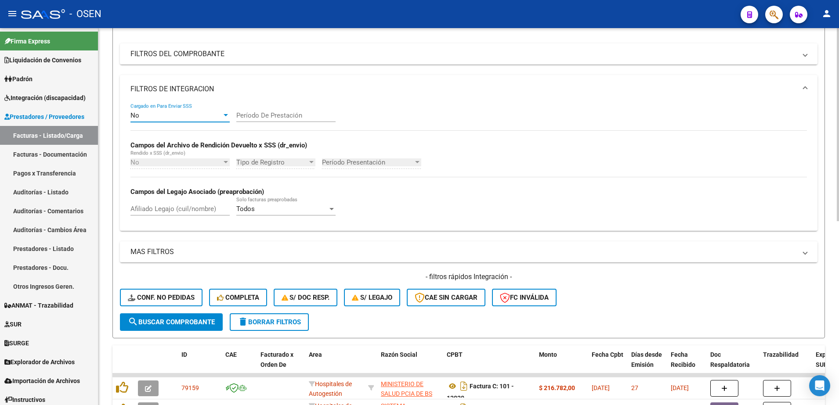
scroll to position [110, 0]
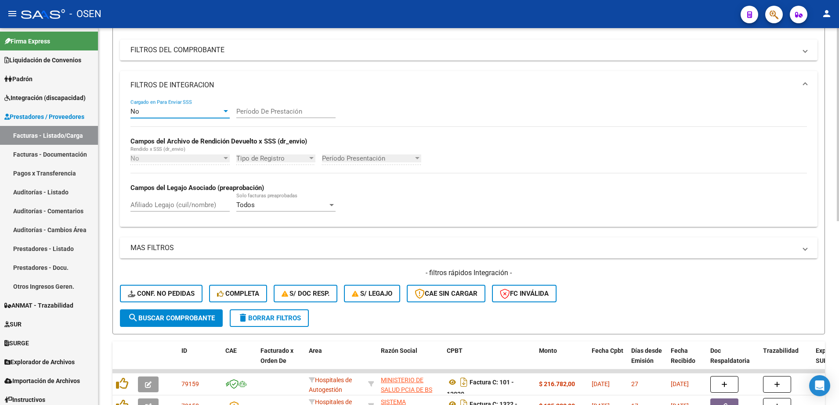
click at [177, 320] on span "search Buscar Comprobante" at bounding box center [171, 319] width 87 height 8
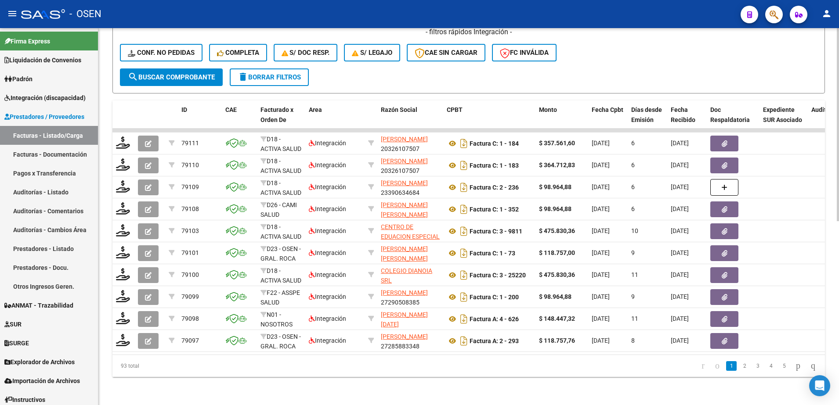
scroll to position [359, 0]
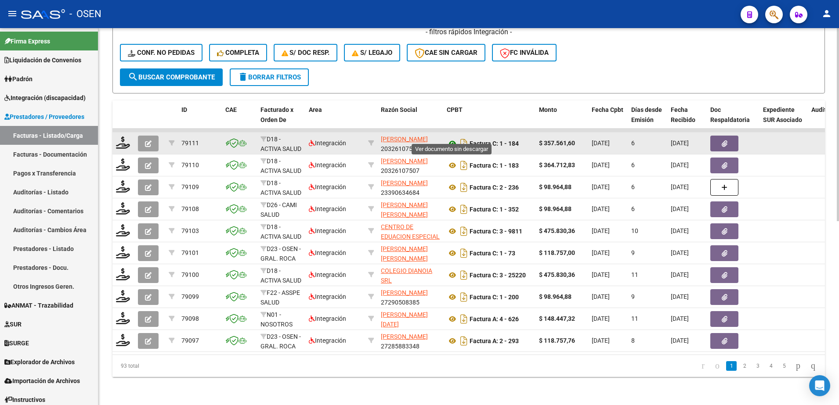
click at [452, 138] on icon at bounding box center [452, 143] width 11 height 11
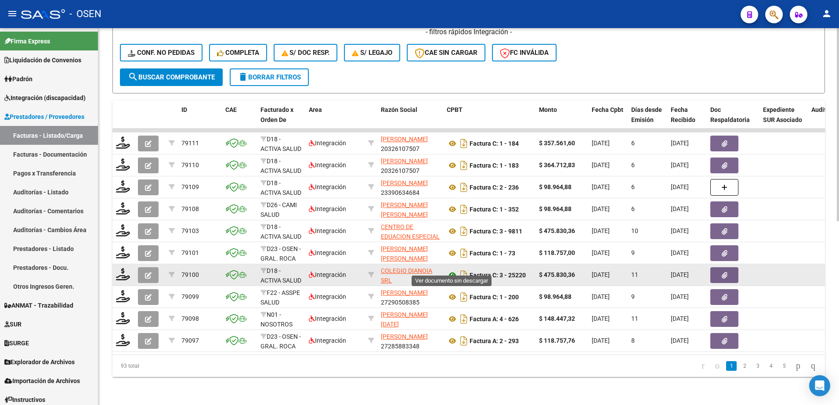
click at [453, 270] on icon at bounding box center [452, 275] width 11 height 11
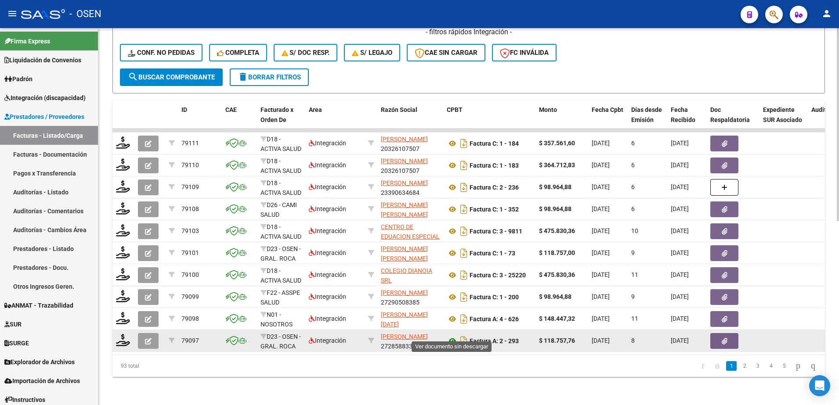
click at [450, 336] on icon at bounding box center [452, 341] width 11 height 11
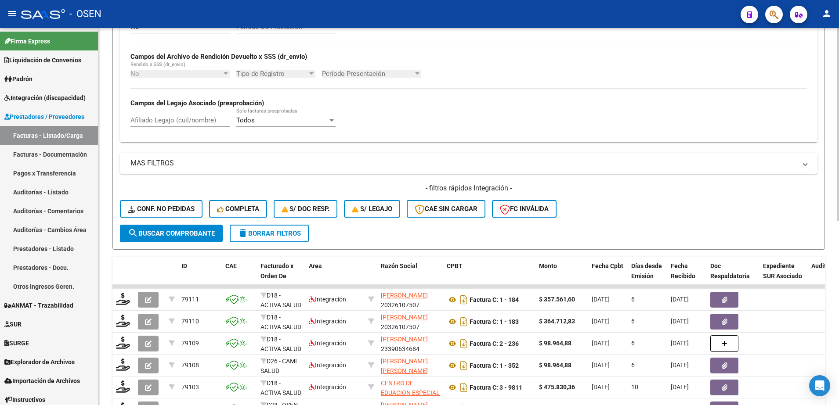
scroll to position [0, 0]
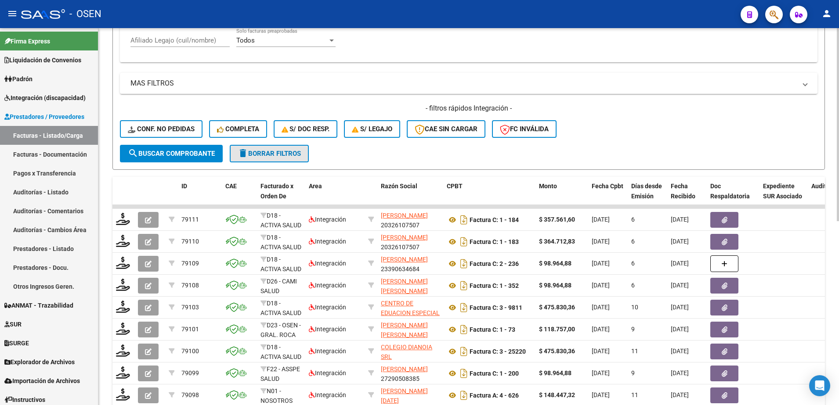
click at [270, 157] on span "delete Borrar Filtros" at bounding box center [269, 154] width 63 height 8
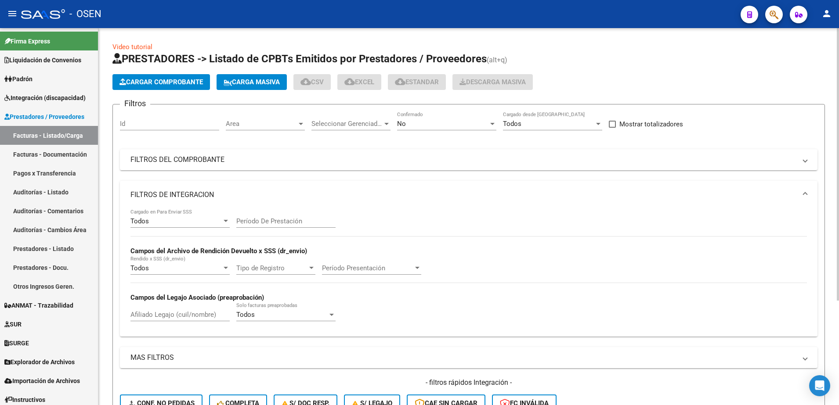
click at [204, 75] on button "Cargar Comprobante" at bounding box center [161, 82] width 98 height 16
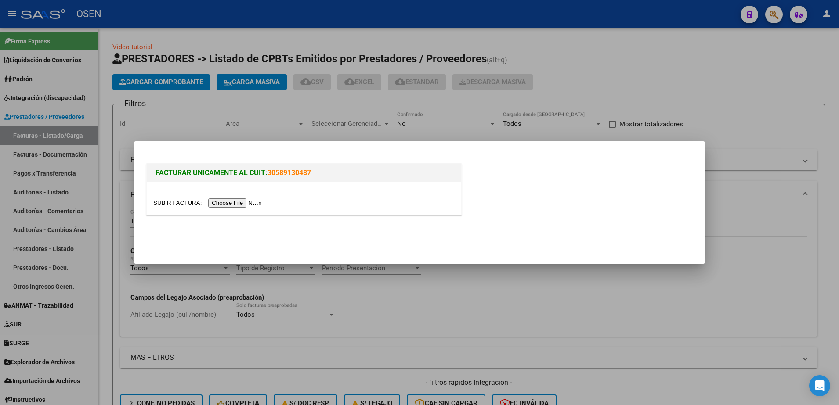
click at [243, 206] on input "file" at bounding box center [208, 203] width 111 height 9
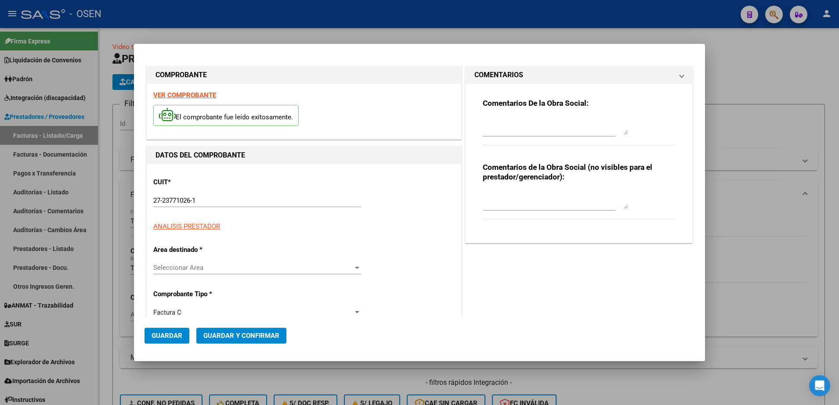
click at [194, 177] on div "CUIT * 27-23771026-1 Ingresar CUIT ANALISIS PRESTADOR ARCA Padrón" at bounding box center [303, 201] width 301 height 61
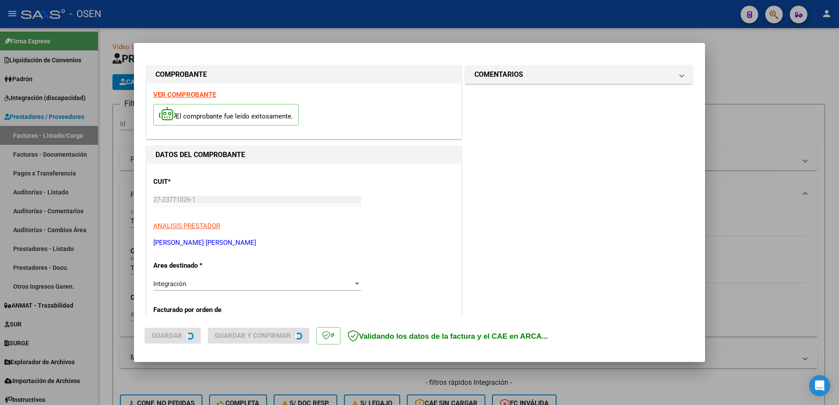
click at [198, 94] on strong "VER COMPROBANTE" at bounding box center [184, 95] width 63 height 8
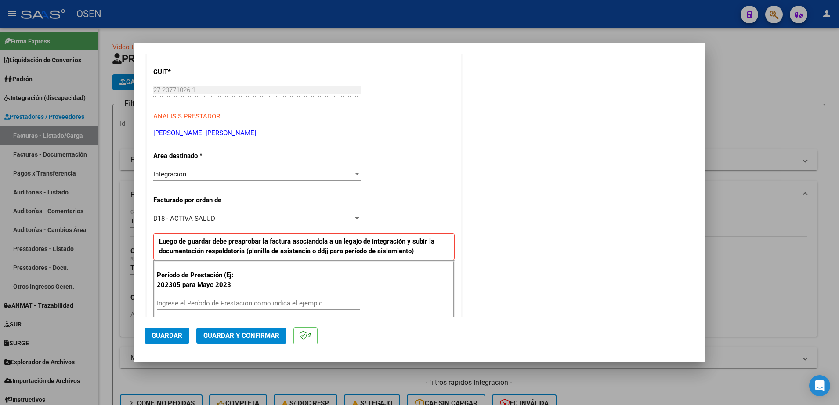
scroll to position [165, 0]
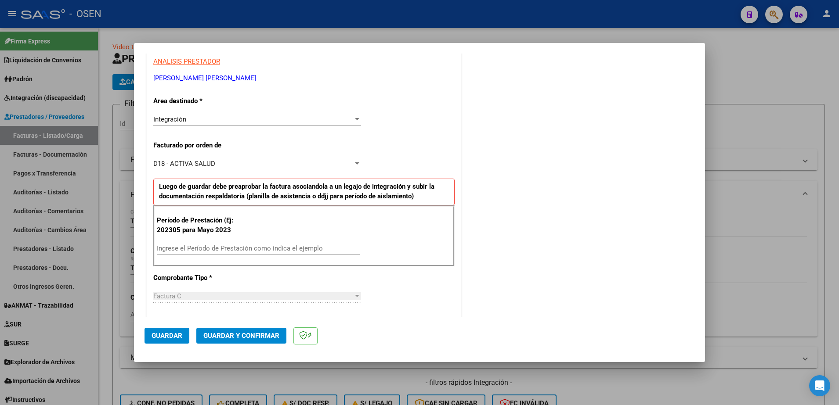
click at [232, 248] on input "Ingrese el Período de Prestación como indica el ejemplo" at bounding box center [258, 249] width 203 height 8
type input "202507"
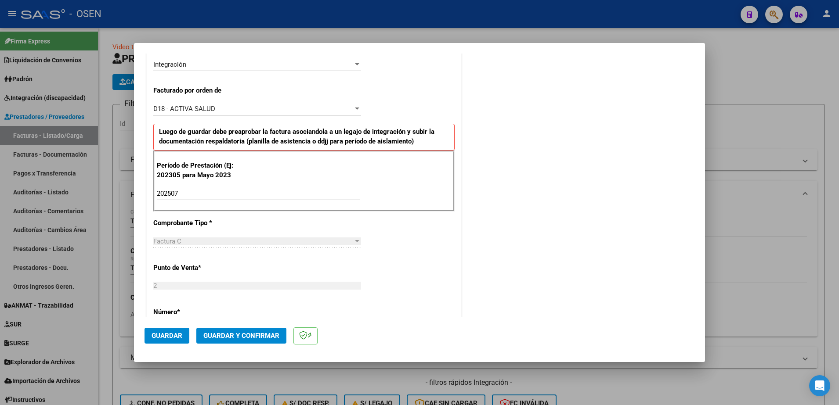
click at [161, 338] on span "Guardar" at bounding box center [167, 336] width 31 height 8
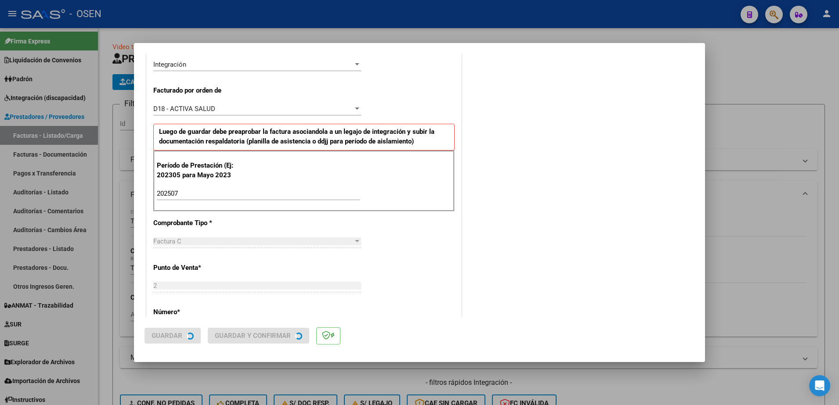
scroll to position [0, 0]
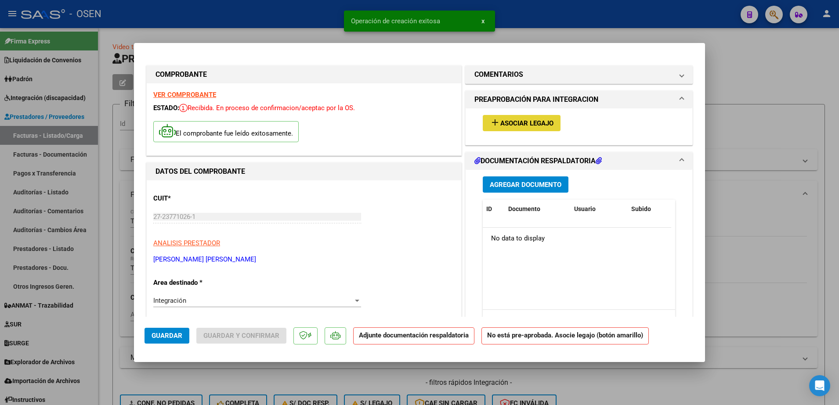
click at [536, 116] on button "add Asociar Legajo" at bounding box center [522, 123] width 78 height 16
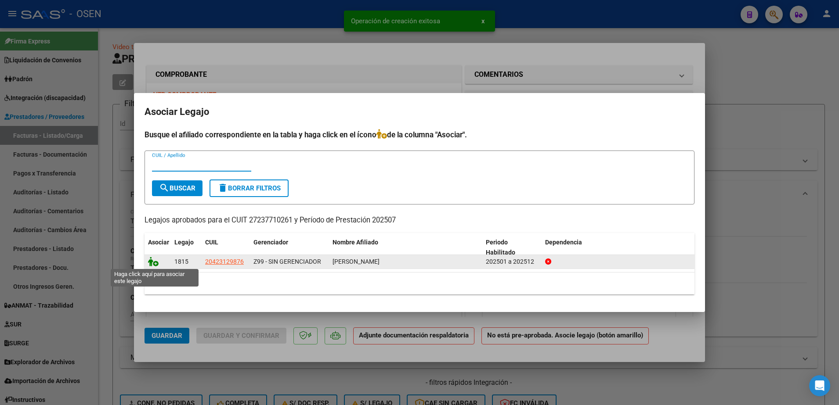
click at [155, 264] on icon at bounding box center [153, 262] width 11 height 10
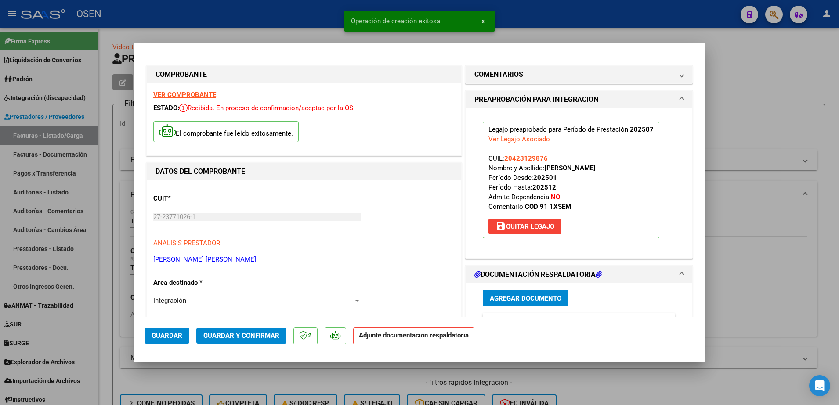
click at [522, 300] on span "Agregar Documento" at bounding box center [526, 299] width 72 height 8
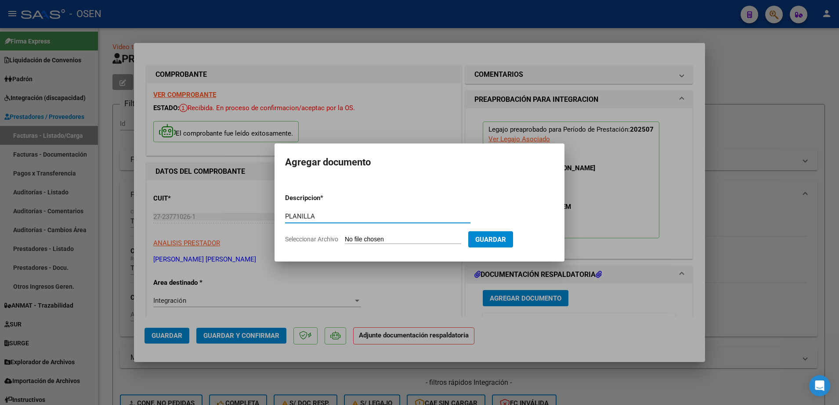
type input "PLANILLA"
click at [345, 236] on input "Seleccionar Archivo" at bounding box center [403, 240] width 116 height 8
type input "C:\fakepath\ASISTENCIA JULIO 2025 GONZALO.pdf"
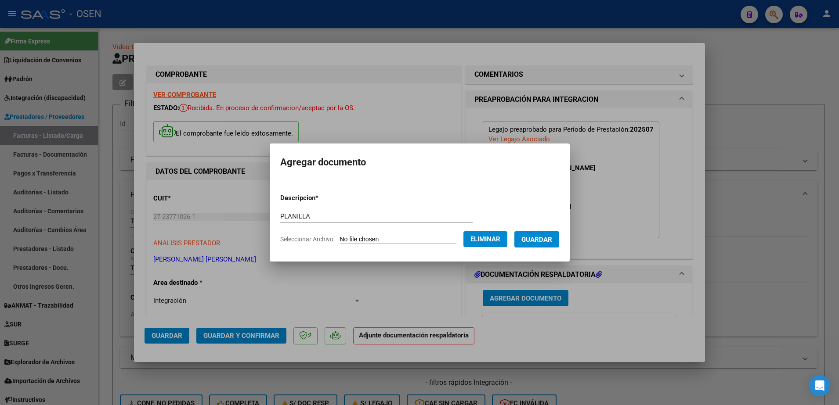
click at [543, 243] on span "Guardar" at bounding box center [536, 240] width 31 height 8
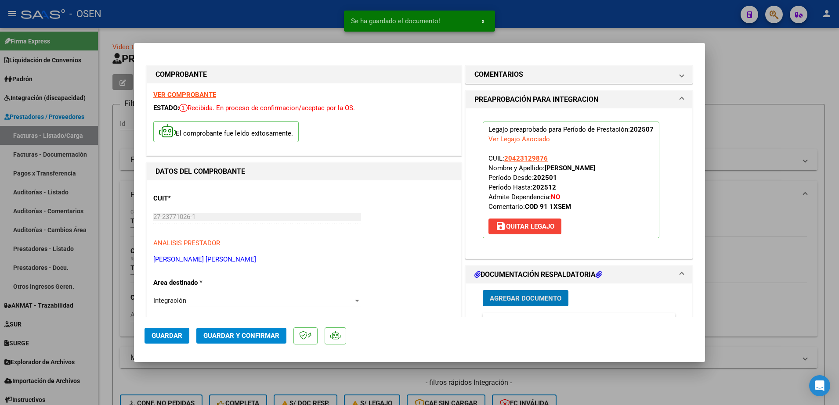
scroll to position [220, 0]
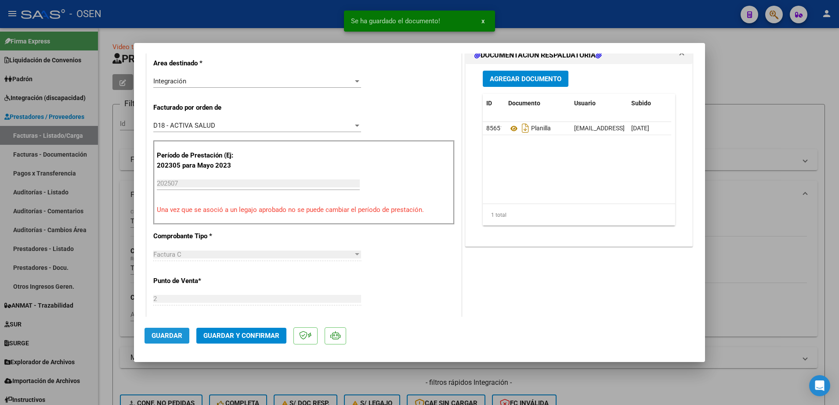
click at [178, 333] on span "Guardar" at bounding box center [167, 336] width 31 height 8
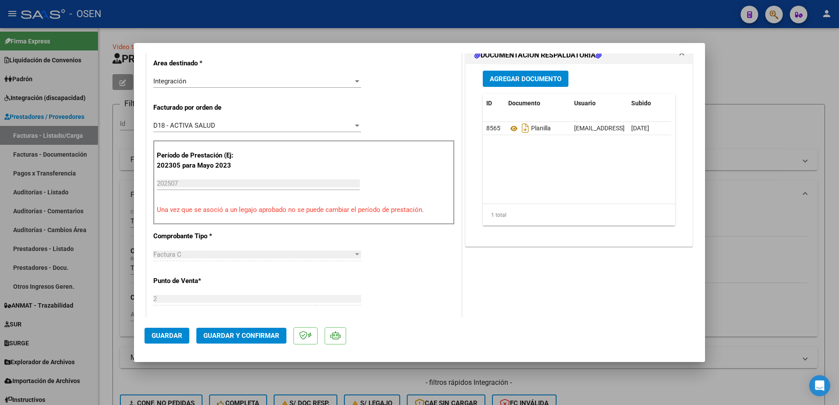
click at [178, 333] on span "Guardar" at bounding box center [167, 336] width 31 height 8
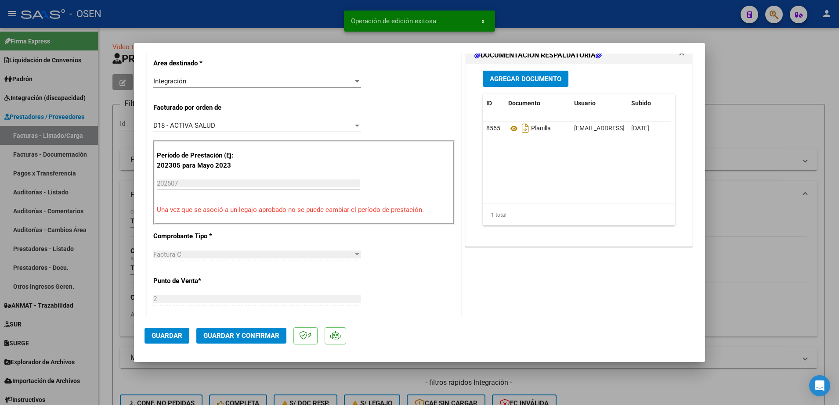
click at [108, 329] on div at bounding box center [419, 202] width 839 height 405
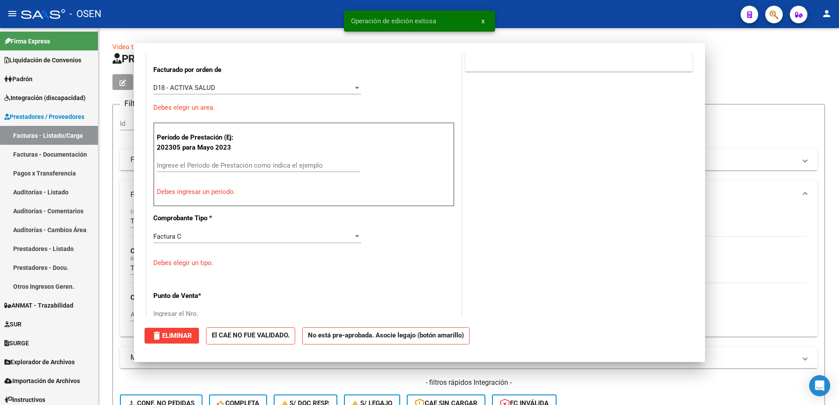
scroll to position [0, 0]
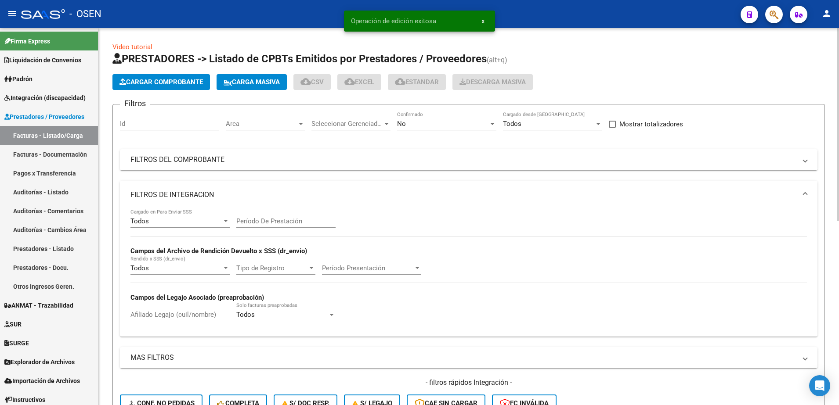
click at [246, 191] on mat-panel-title "FILTROS DE INTEGRACION" at bounding box center [463, 195] width 666 height 10
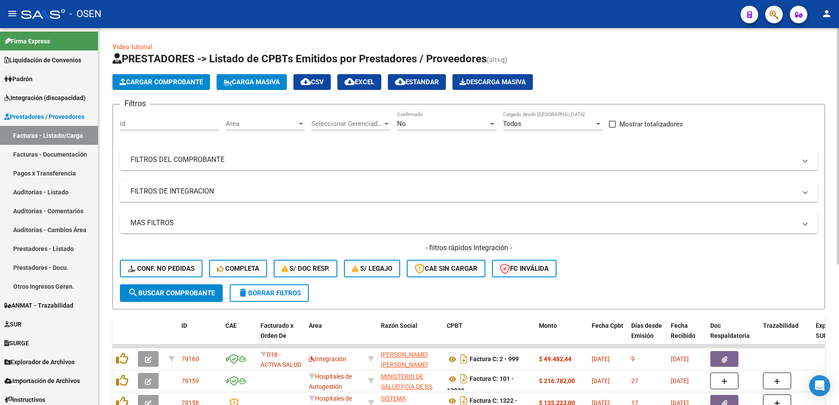
click at [179, 81] on span "Cargar Comprobante" at bounding box center [160, 82] width 83 height 8
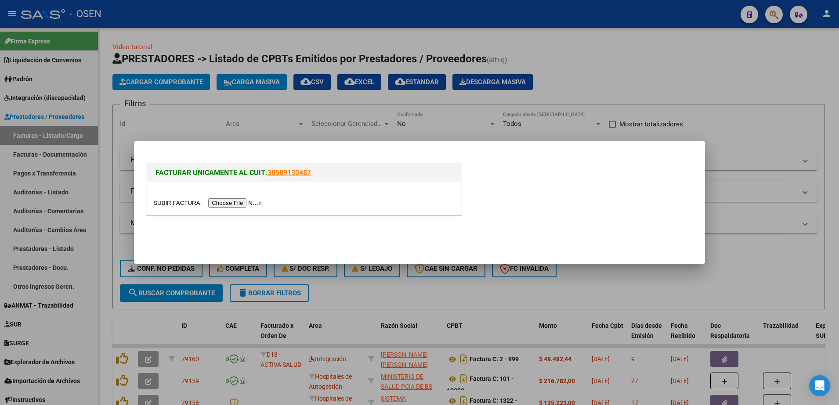
click at [233, 203] on input "file" at bounding box center [208, 203] width 111 height 9
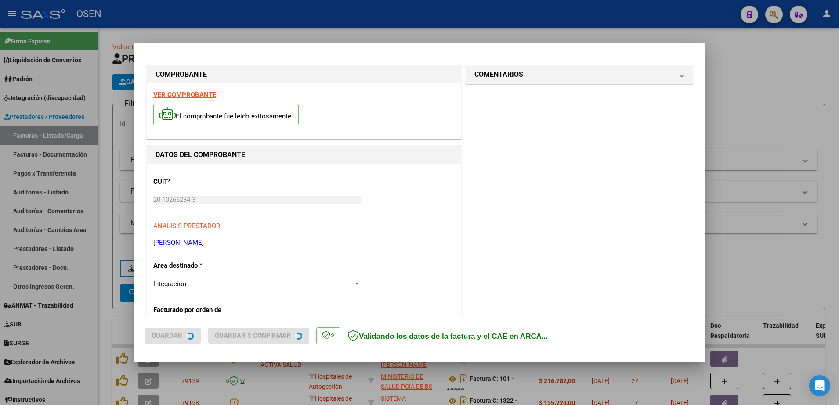
click at [193, 92] on strong "VER COMPROBANTE" at bounding box center [184, 95] width 63 height 8
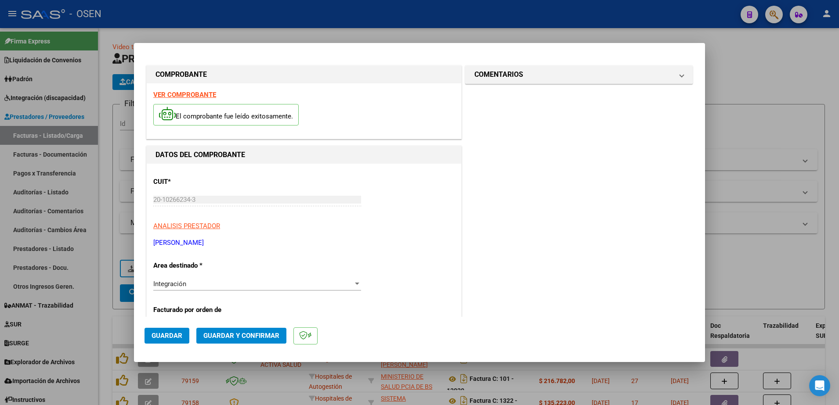
scroll to position [165, 0]
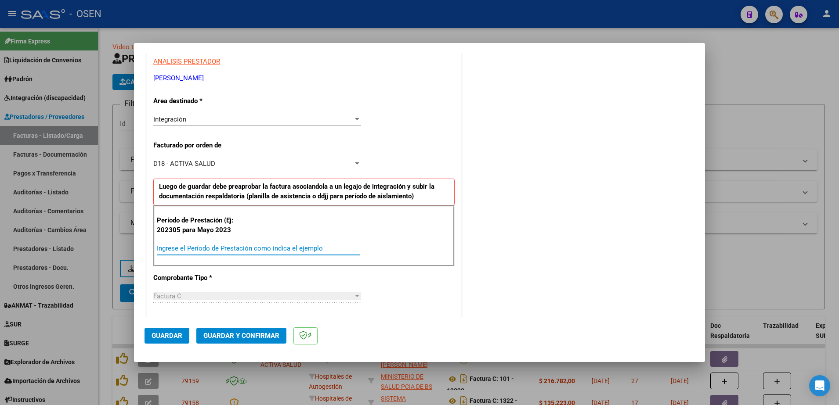
click at [194, 252] on input "Ingrese el Período de Prestación como indica el ejemplo" at bounding box center [258, 249] width 203 height 8
type input "202507"
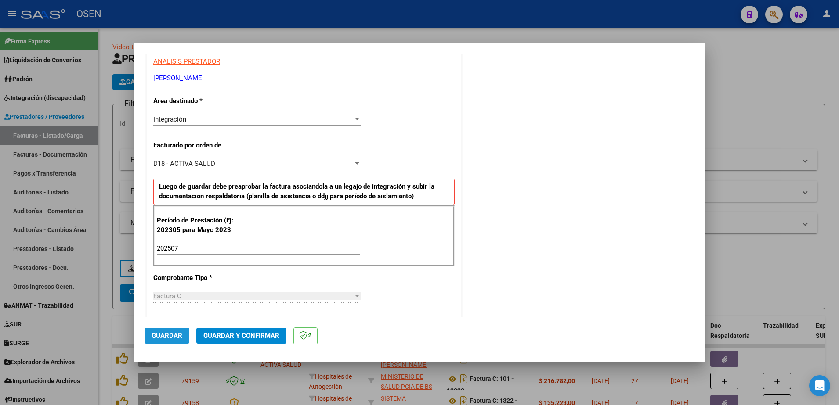
click at [173, 337] on span "Guardar" at bounding box center [167, 336] width 31 height 8
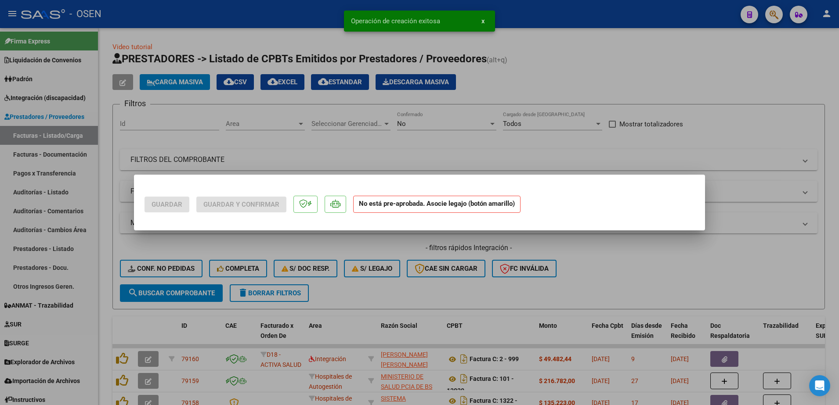
scroll to position [0, 0]
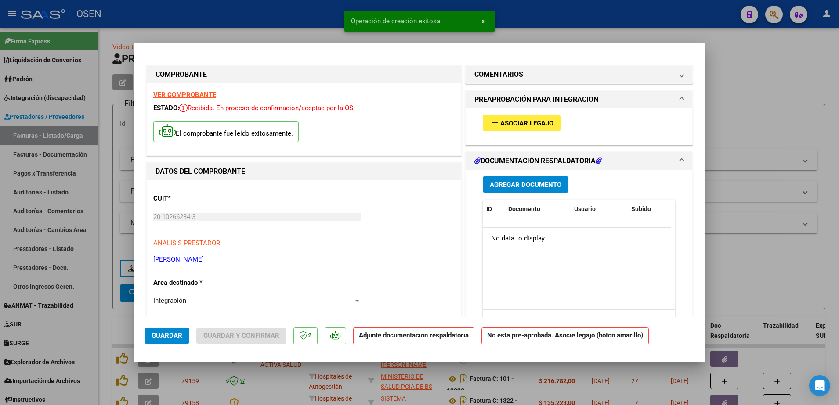
click at [528, 128] on button "add Asociar Legajo" at bounding box center [522, 123] width 78 height 16
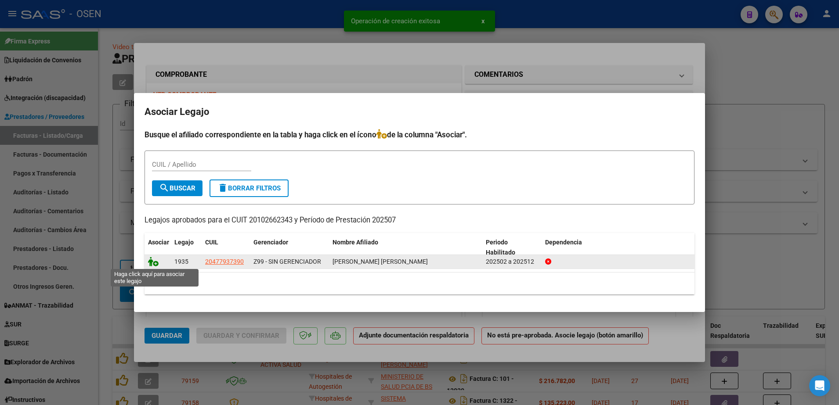
click at [157, 263] on icon at bounding box center [153, 262] width 11 height 10
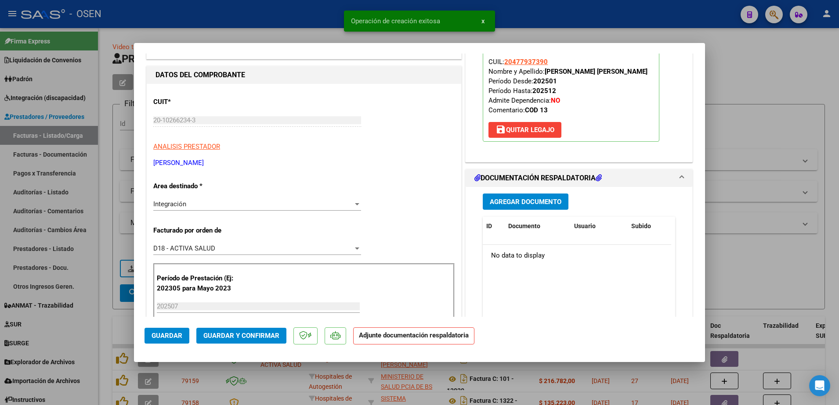
scroll to position [110, 0]
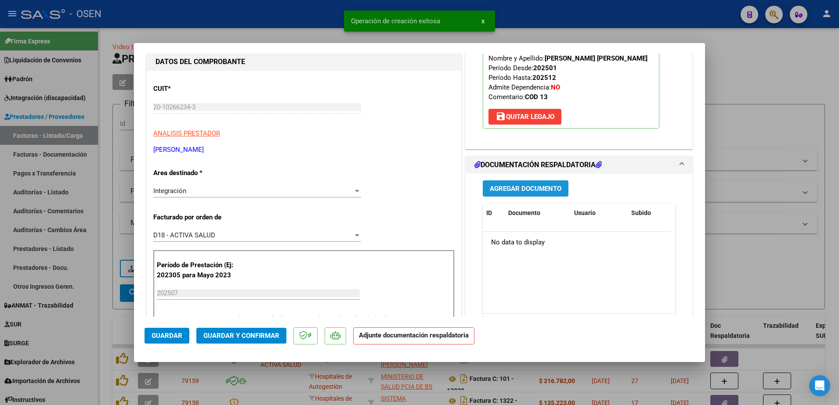
click at [517, 183] on button "Agregar Documento" at bounding box center [526, 189] width 86 height 16
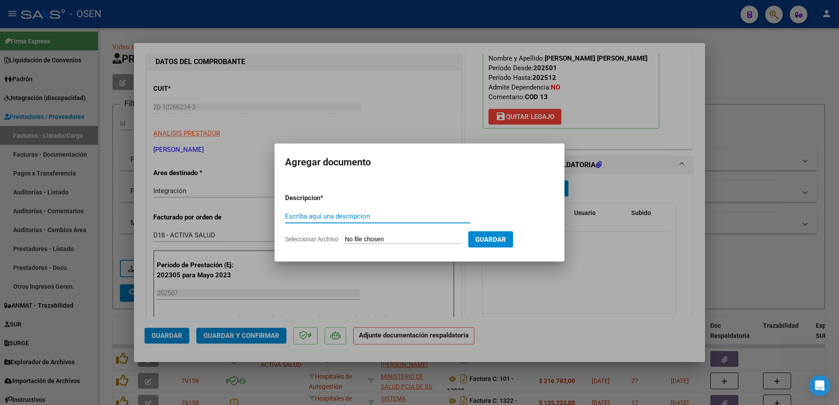
type input "p"
type input "PLANILLA"
click at [345, 236] on input "Seleccionar Archivo" at bounding box center [403, 240] width 116 height 8
type input "C:\fakepath\PLANILLA DE ASISTENCIA SILVA NEHUEN MES DE JULIO 2025.pdf"
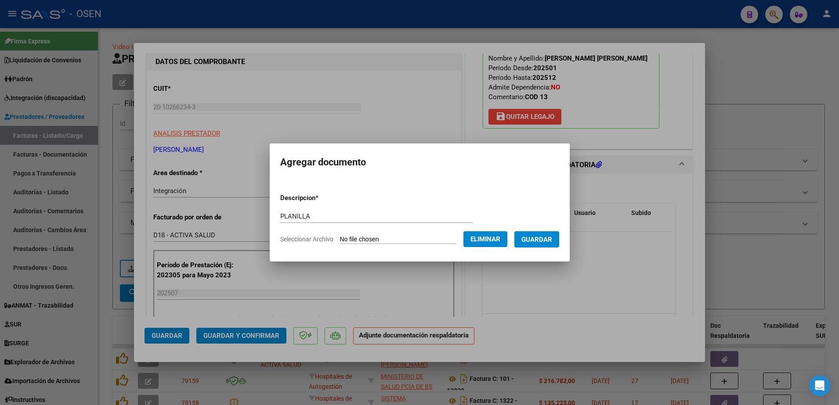
click at [550, 248] on form "Descripcion * PLANILLA Escriba aquí una descripcion Seleccionar Archivo Elimina…" at bounding box center [419, 219] width 279 height 64
click at [548, 239] on span "Guardar" at bounding box center [536, 240] width 31 height 8
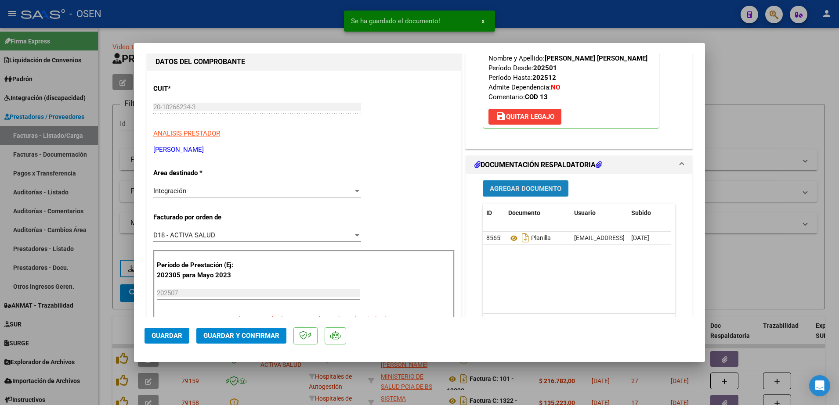
click at [544, 187] on span "Agregar Documento" at bounding box center [526, 189] width 72 height 8
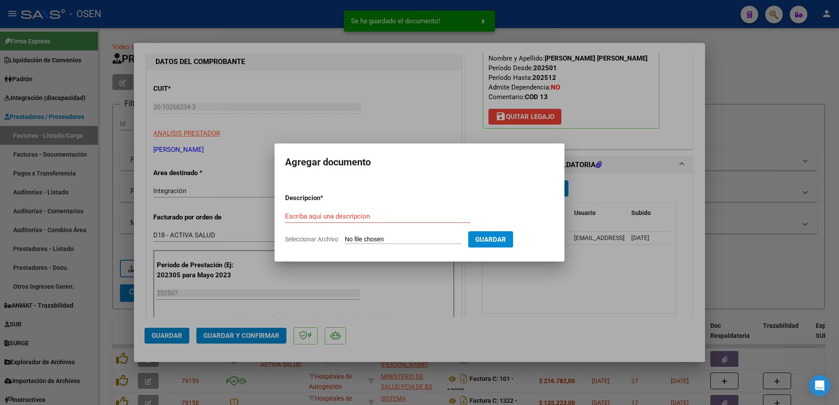
click at [415, 238] on input "Seleccionar Archivo" at bounding box center [403, 240] width 116 height 8
type input "C:\fakepath\CONSTANCIA DE ASISTENCIA SILVA CANYASSI NEHUEN MES DE JULIO 2025.pdf"
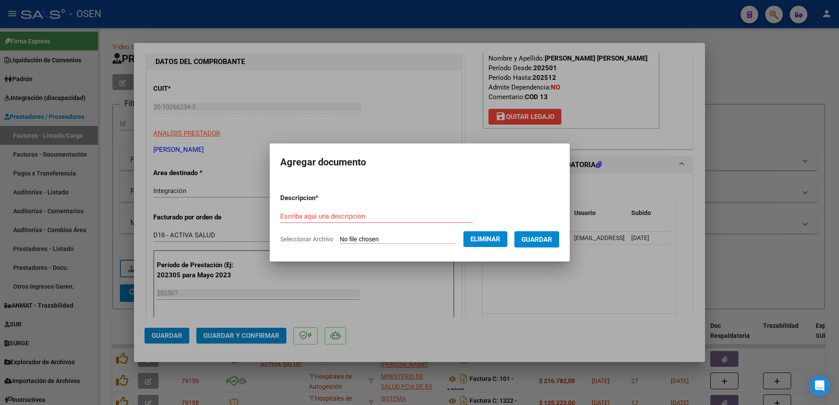
click at [322, 207] on form "Descripcion * Escriba aquí una descripcion Seleccionar Archivo Eliminar Guardar" at bounding box center [419, 219] width 279 height 64
click at [315, 221] on div "Escriba aquí una descripcion" at bounding box center [376, 216] width 192 height 13
type input "CUE"
click at [549, 240] on span "Guardar" at bounding box center [536, 240] width 31 height 8
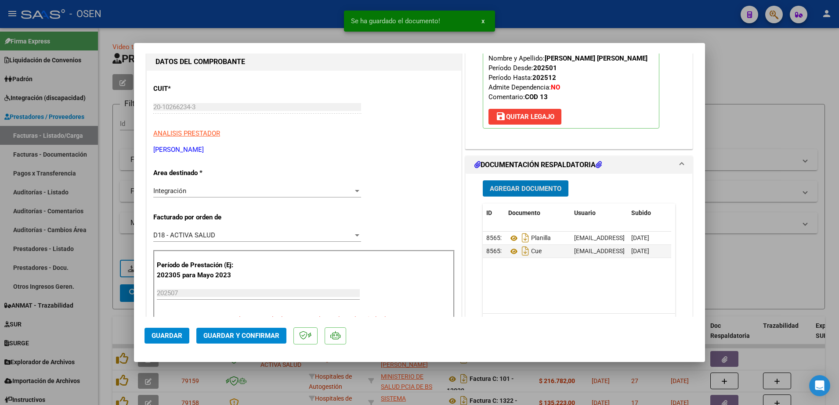
click at [174, 332] on span "Guardar" at bounding box center [167, 336] width 31 height 8
click at [109, 330] on div at bounding box center [419, 202] width 839 height 405
type input "$ 0,00"
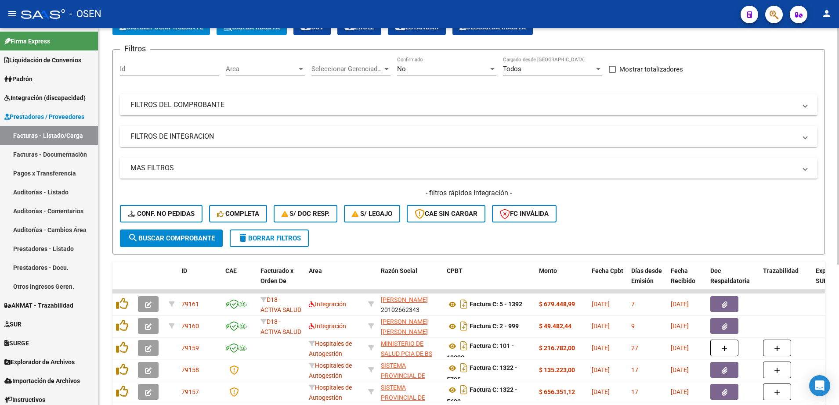
scroll to position [0, 0]
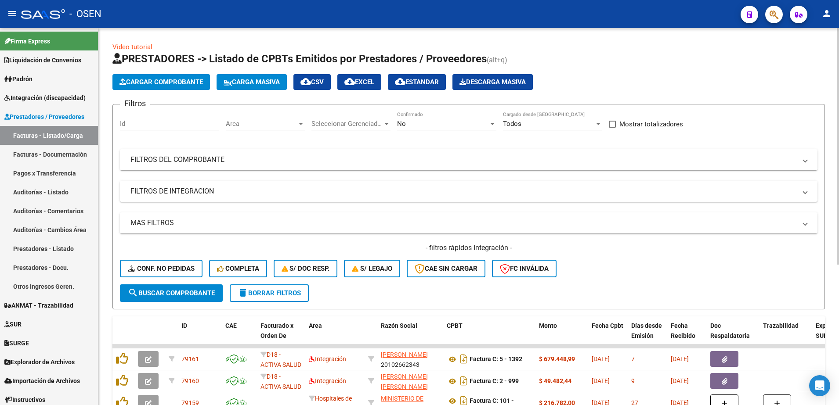
click at [174, 80] on span "Cargar Comprobante" at bounding box center [160, 82] width 83 height 8
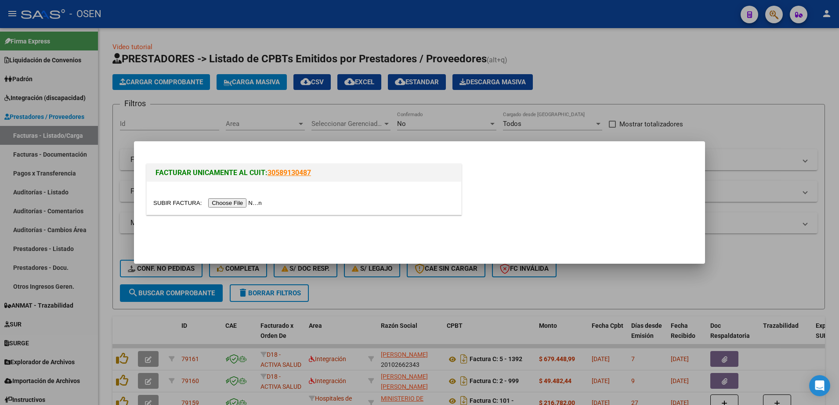
click at [208, 204] on input "file" at bounding box center [208, 203] width 111 height 9
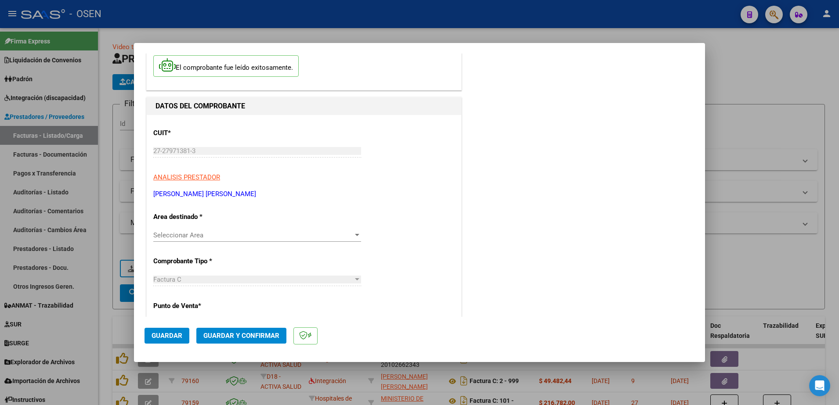
scroll to position [55, 0]
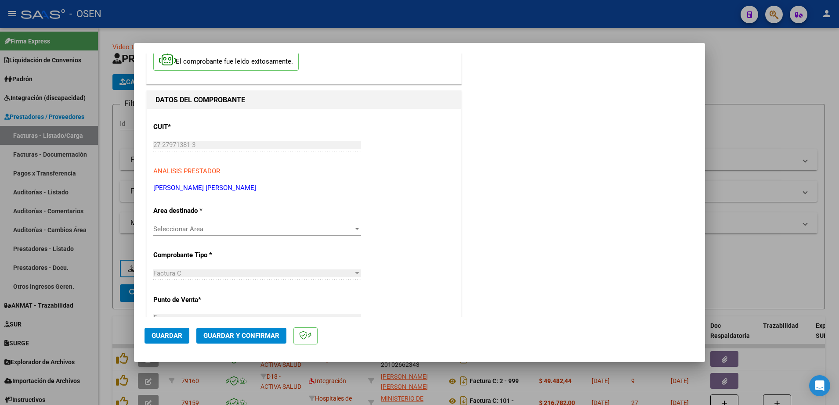
click at [199, 232] on span "Seleccionar Area" at bounding box center [253, 229] width 200 height 8
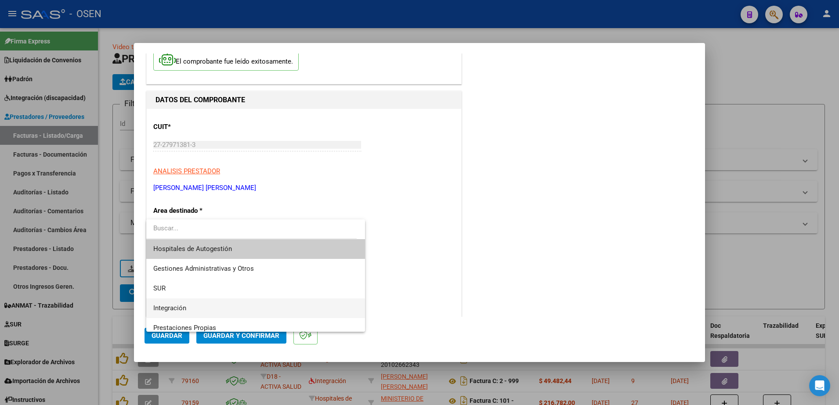
click at [186, 301] on span "Integración" at bounding box center [255, 309] width 205 height 20
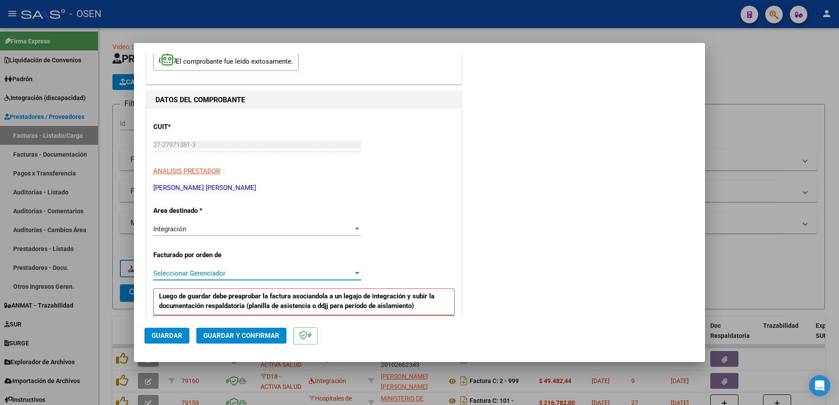
click at [315, 270] on span "Seleccionar Gerenciador" at bounding box center [253, 274] width 200 height 8
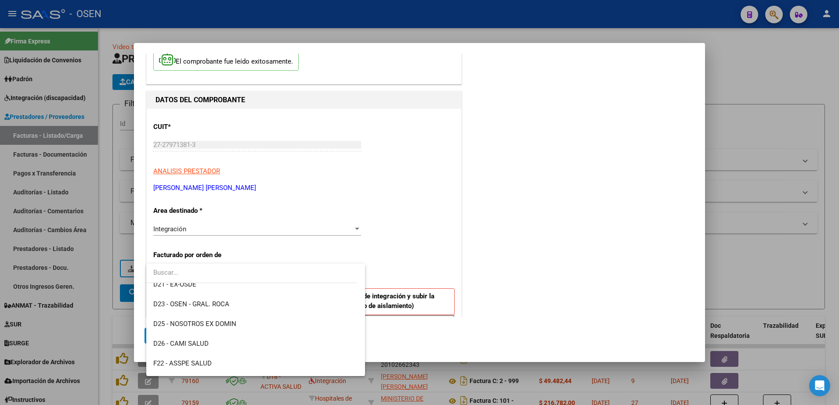
scroll to position [329, 0]
click at [222, 324] on span "D26 - CAMI SALUD" at bounding box center [255, 320] width 205 height 20
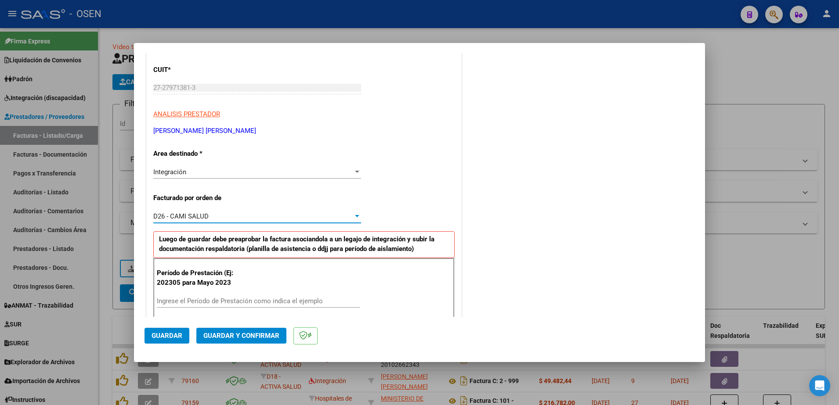
scroll to position [165, 0]
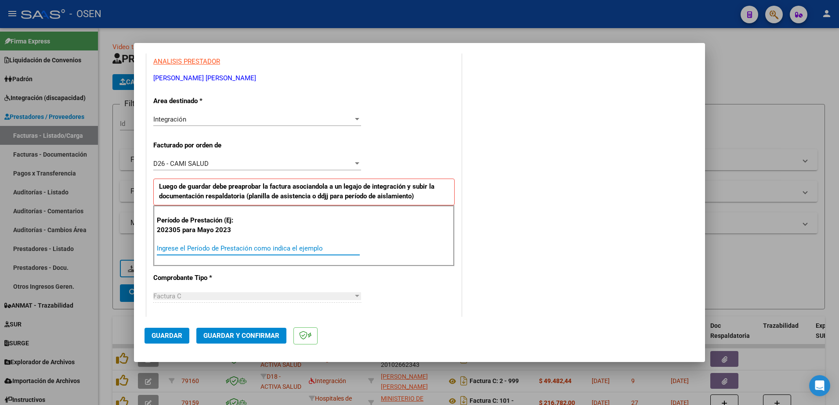
click at [283, 251] on input "Ingrese el Período de Prestación como indica el ejemplo" at bounding box center [258, 249] width 203 height 8
type input "202506"
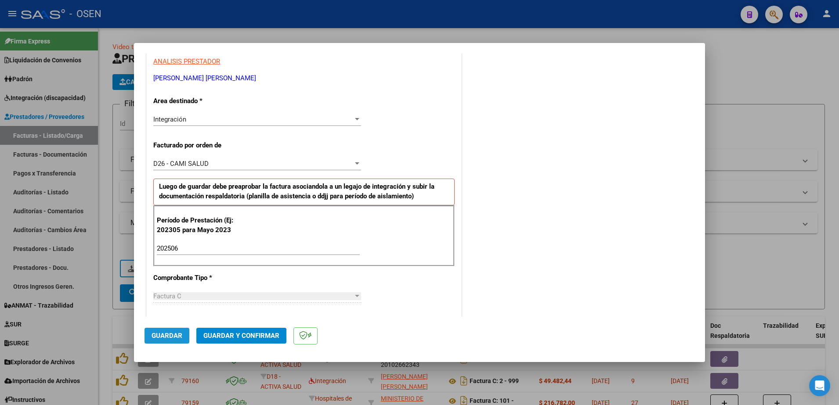
click at [170, 335] on span "Guardar" at bounding box center [167, 336] width 31 height 8
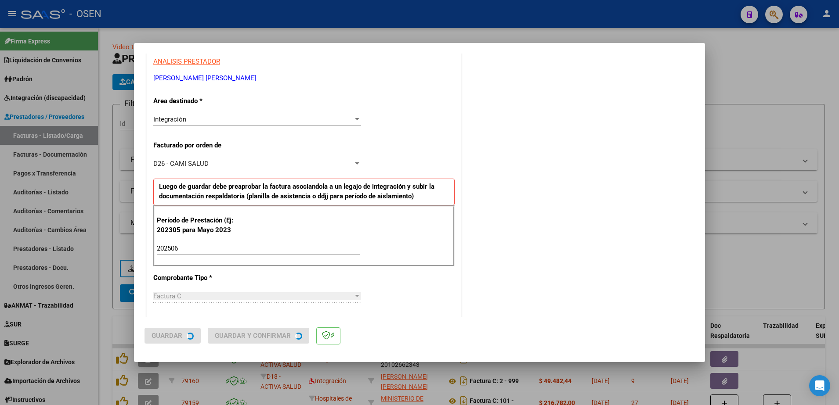
scroll to position [0, 0]
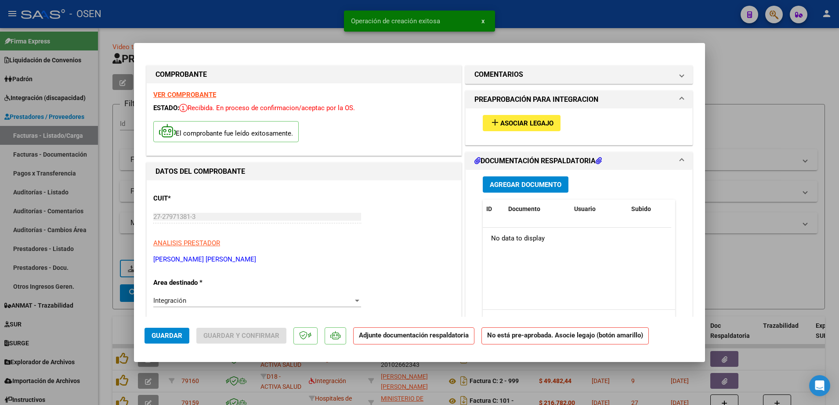
click at [523, 119] on span "Asociar Legajo" at bounding box center [526, 123] width 53 height 8
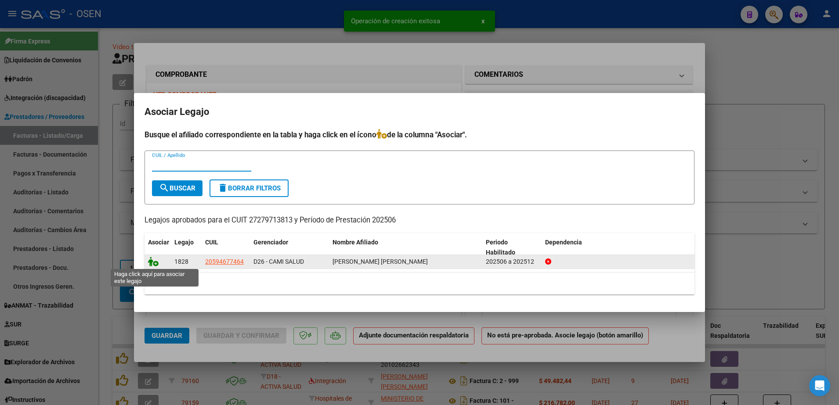
click at [154, 262] on icon at bounding box center [153, 262] width 11 height 10
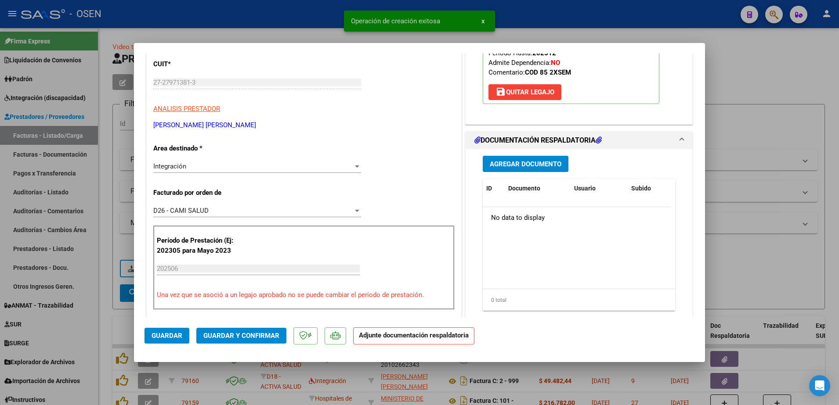
scroll to position [165, 0]
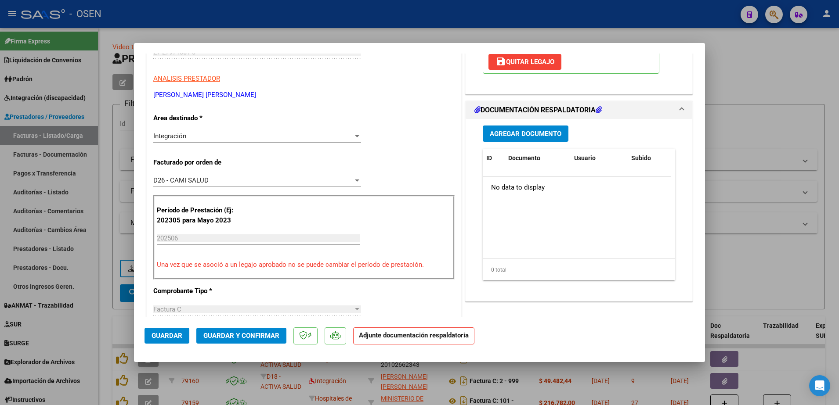
click at [504, 132] on span "Agregar Documento" at bounding box center [526, 134] width 72 height 8
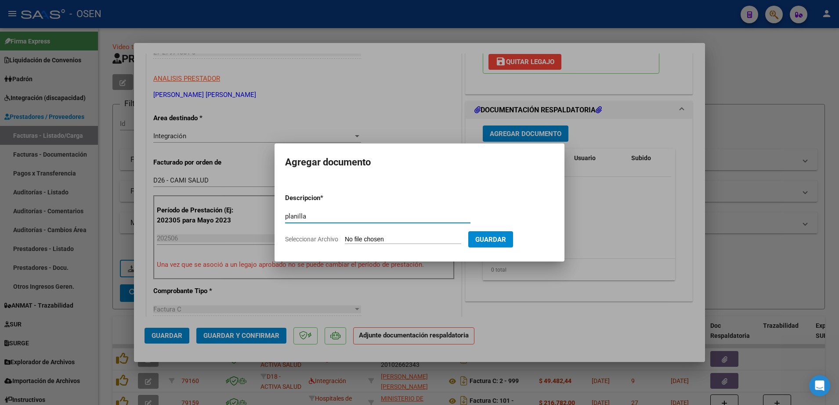
type input "planilla"
click at [345, 236] on input "Seleccionar Archivo" at bounding box center [403, 240] width 116 height 8
type input "C:\fakepath\asistencia BOLATTI ROCHA JUNIO 25.pdf"
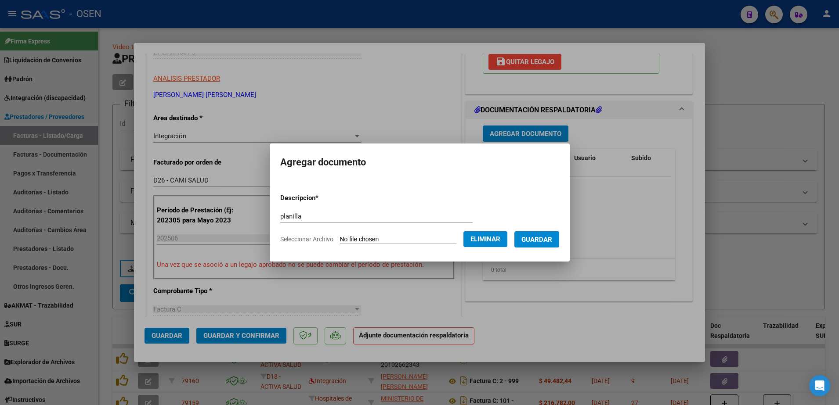
click at [540, 239] on span "Guardar" at bounding box center [536, 240] width 31 height 8
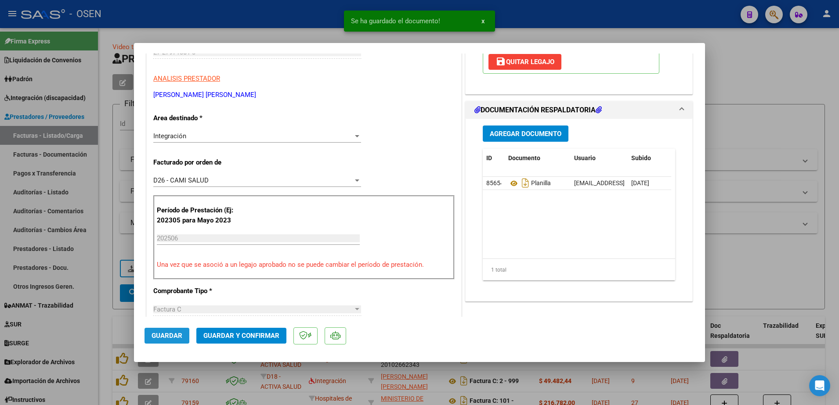
click at [159, 340] on button "Guardar" at bounding box center [167, 336] width 45 height 16
click at [107, 308] on div at bounding box center [419, 202] width 839 height 405
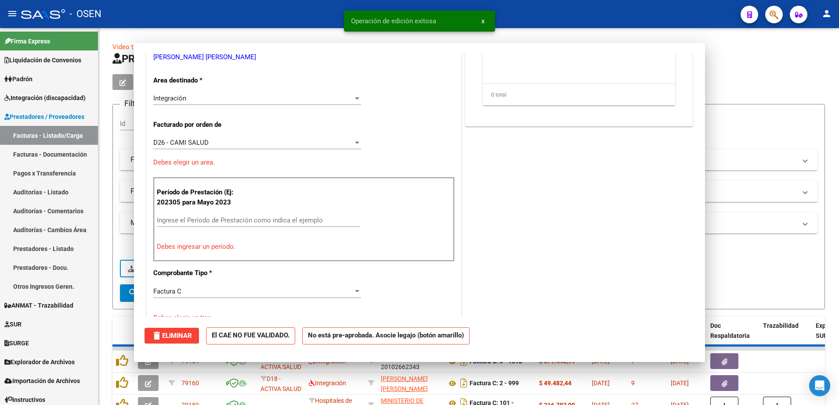
scroll to position [0, 0]
